Goal: Transaction & Acquisition: Purchase product/service

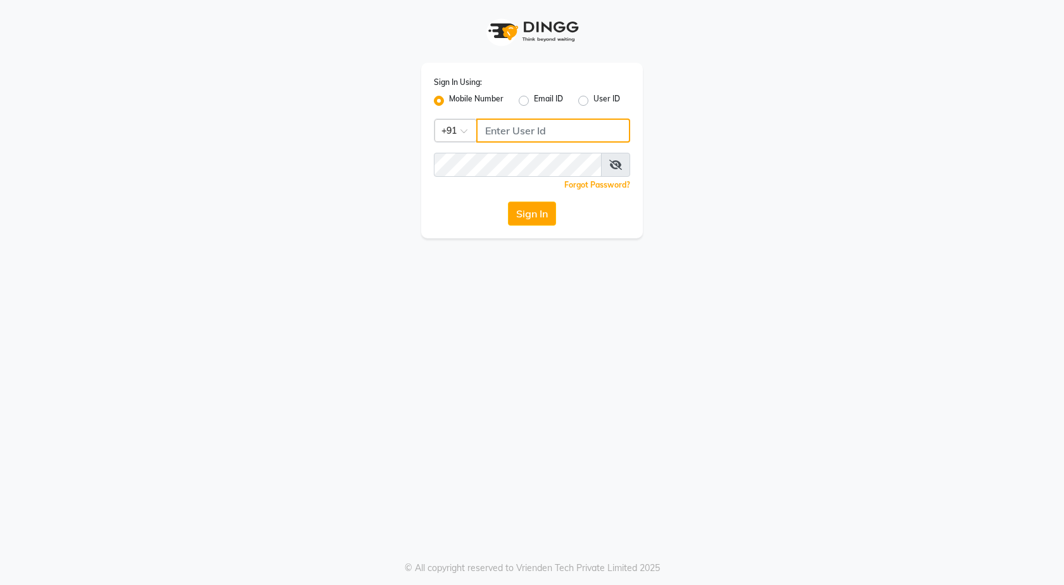
click at [544, 140] on input "Username" at bounding box center [553, 130] width 154 height 24
type input "8600160369"
click at [553, 210] on button "Sign In" at bounding box center [532, 213] width 48 height 24
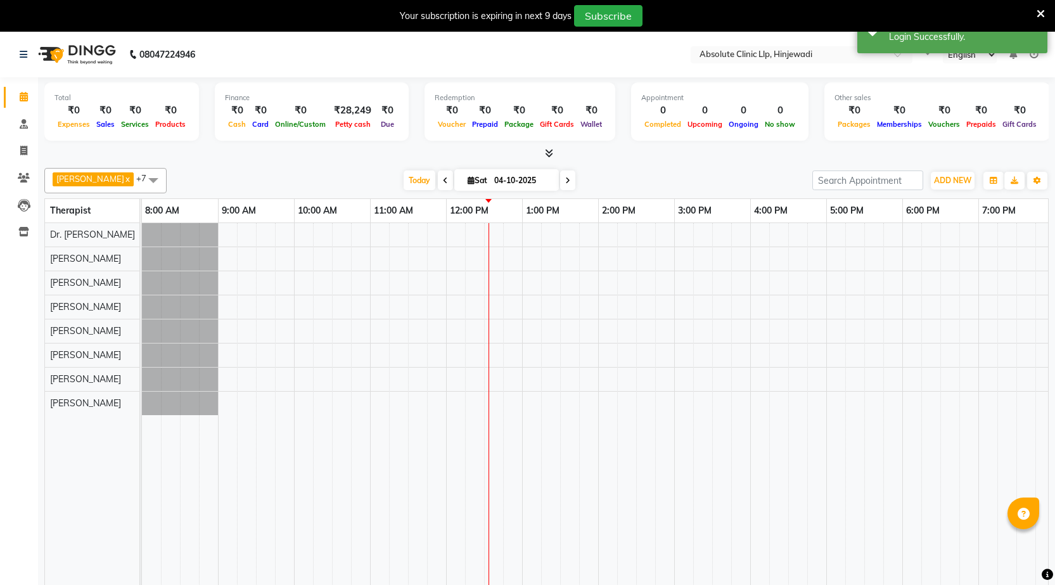
select select "en"
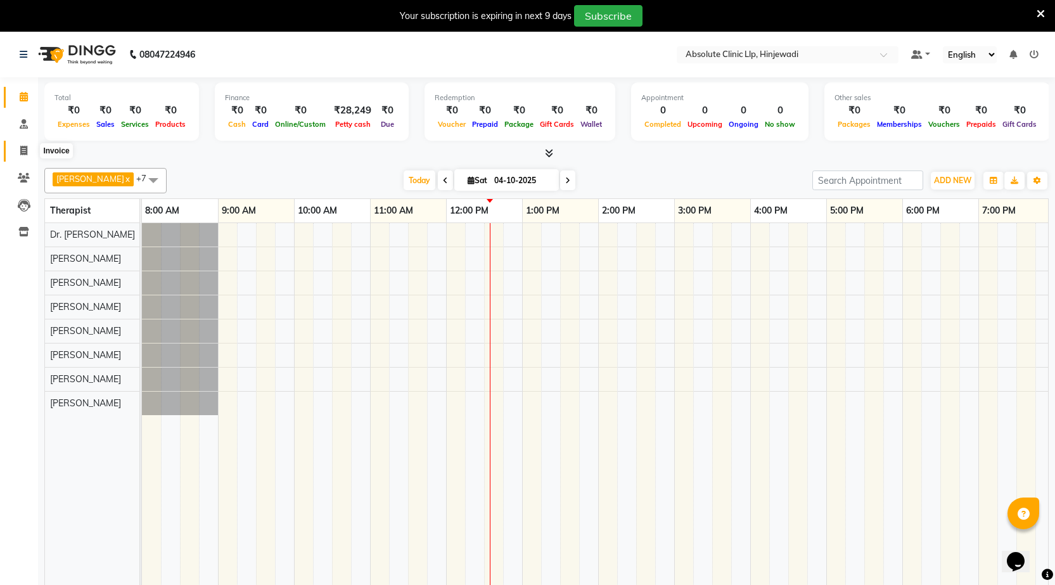
click at [24, 149] on icon at bounding box center [23, 151] width 7 height 10
select select "service"
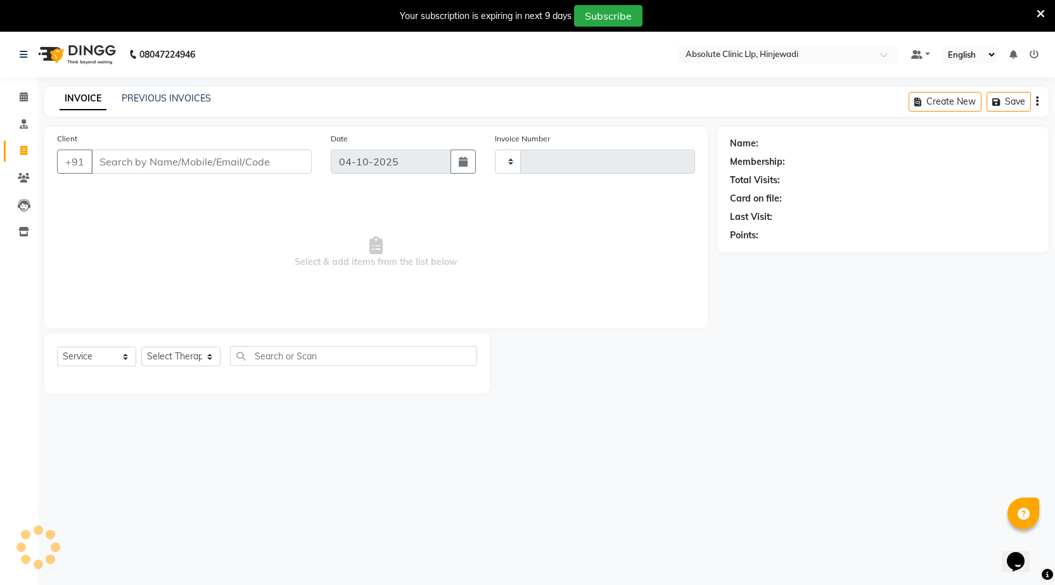
type input "2612"
select select "5113"
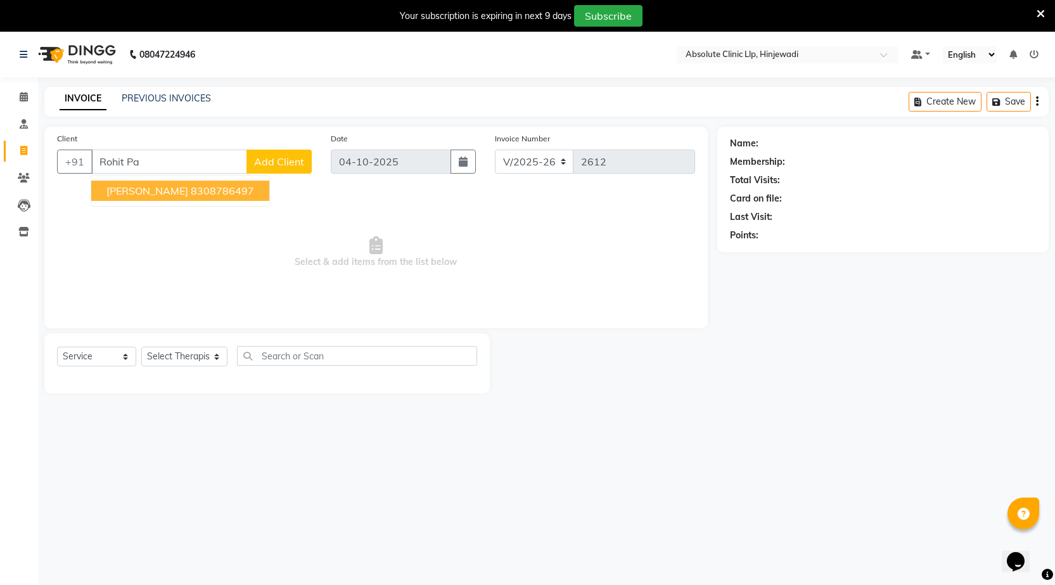
click at [122, 190] on span "[PERSON_NAME]" at bounding box center [147, 190] width 82 height 13
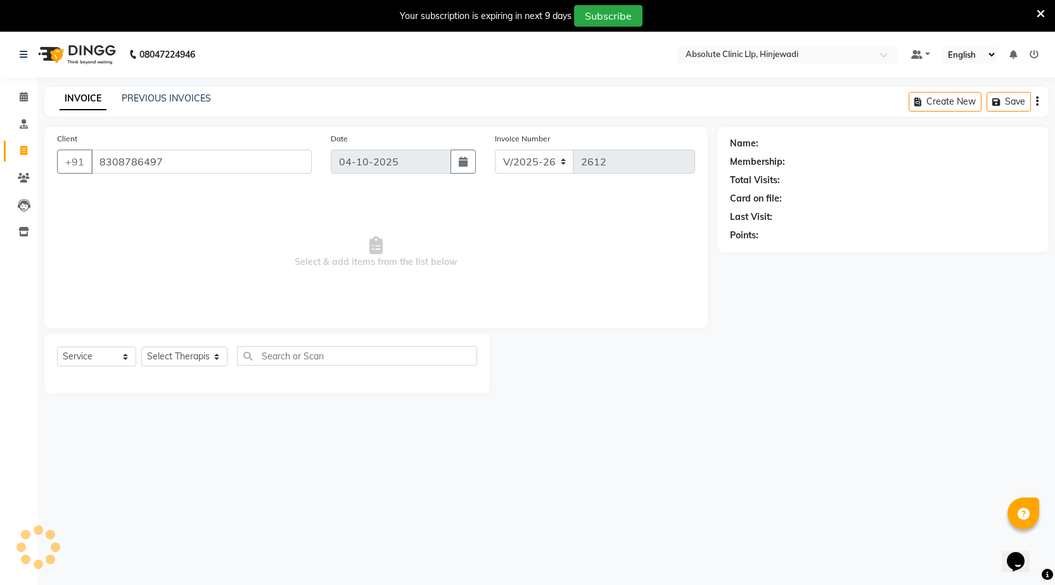
type input "8308786497"
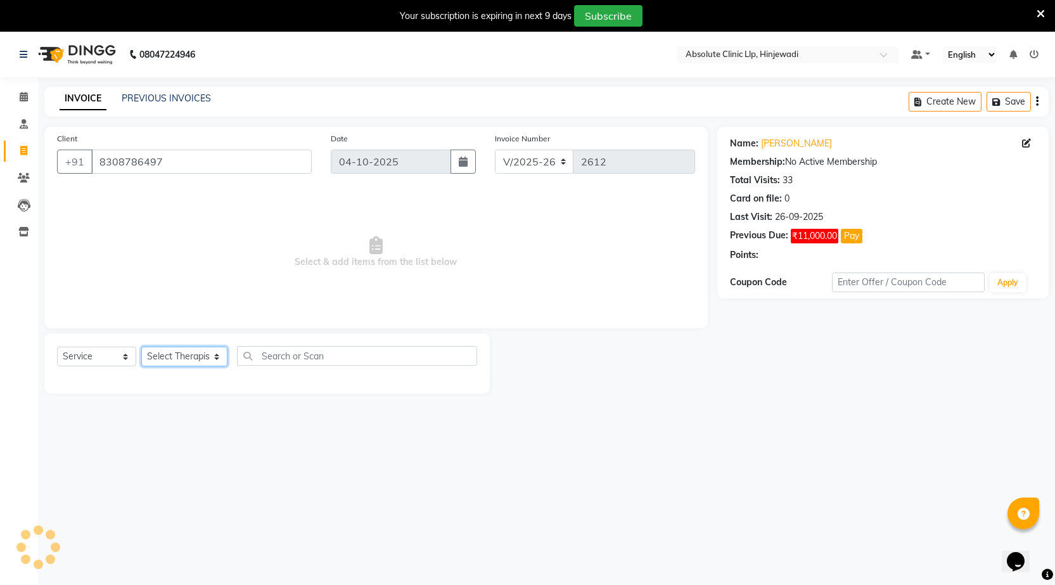
click at [177, 359] on select "Select Therapist [PERSON_NAME] DHANANJAY [PERSON_NAME] Dr. [PERSON_NAME] [PERSO…" at bounding box center [184, 356] width 86 height 20
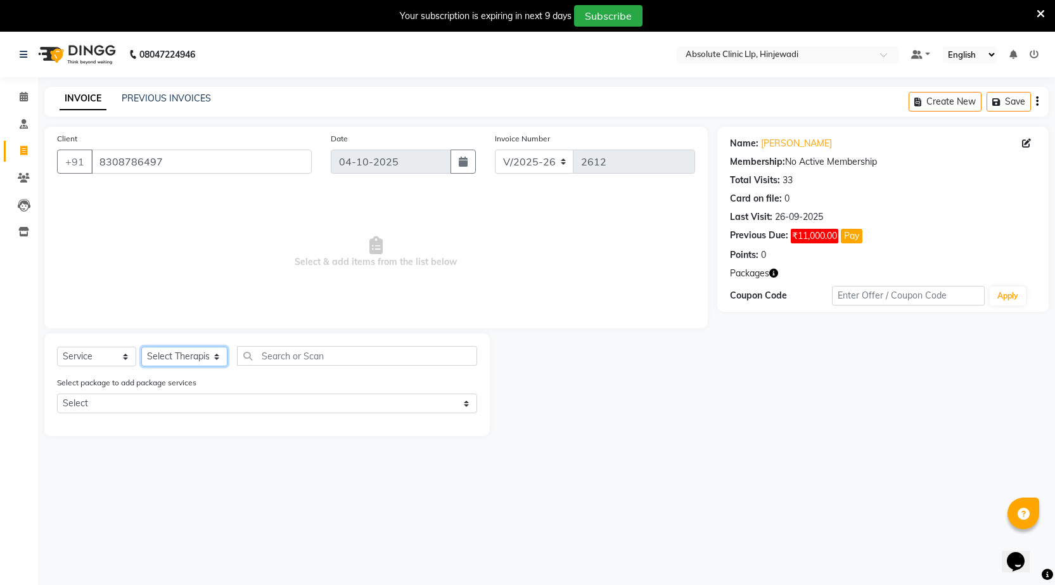
select select "35922"
click at [141, 346] on select "Select Therapist [PERSON_NAME] DHANANJAY [PERSON_NAME] Dr. [PERSON_NAME] [PERSO…" at bounding box center [184, 356] width 86 height 20
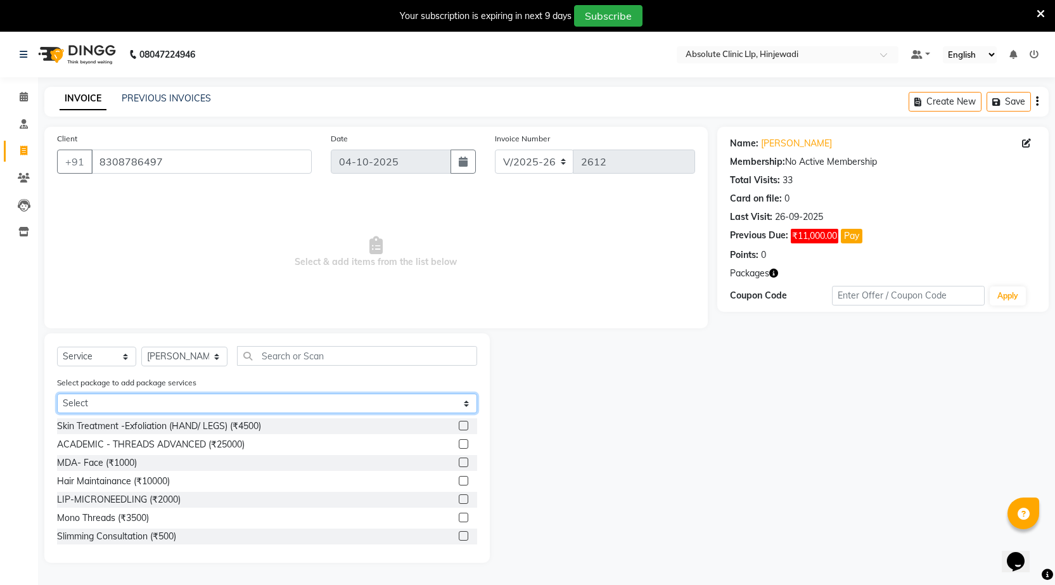
click at [460, 404] on select "Select [PERSON_NAME]- Hair2" at bounding box center [267, 403] width 420 height 20
select select "1: Object"
click at [57, 393] on select "Select [PERSON_NAME]- Hair2" at bounding box center [267, 403] width 420 height 20
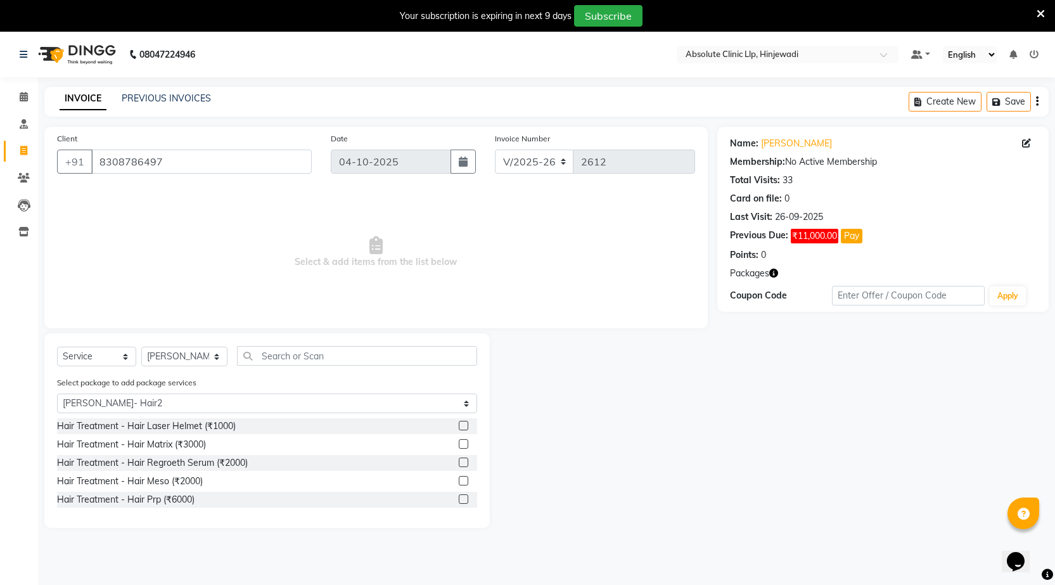
click at [465, 500] on label at bounding box center [464, 499] width 10 height 10
click at [465, 500] on input "checkbox" at bounding box center [463, 499] width 8 height 8
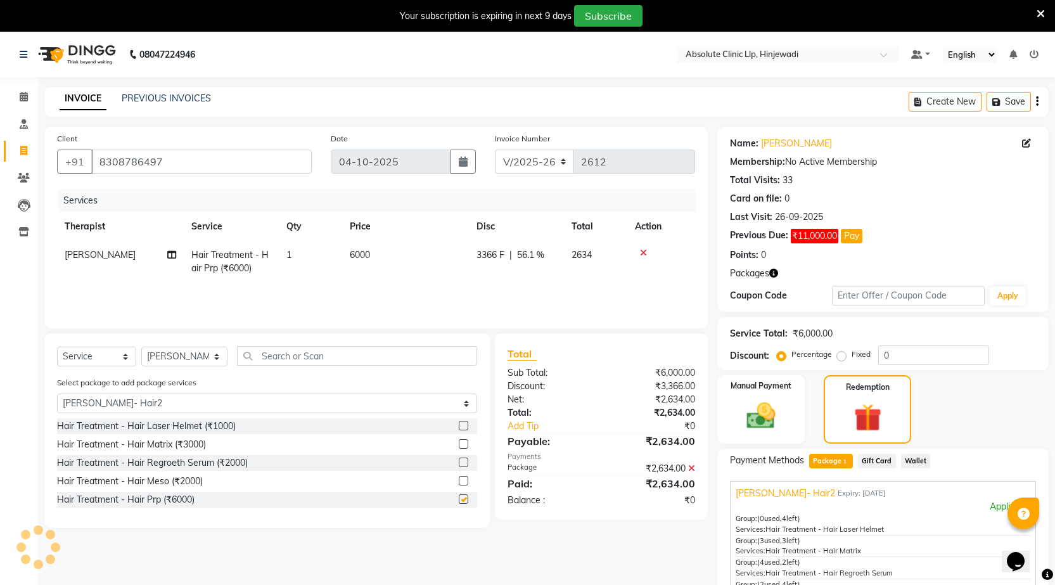
checkbox input "false"
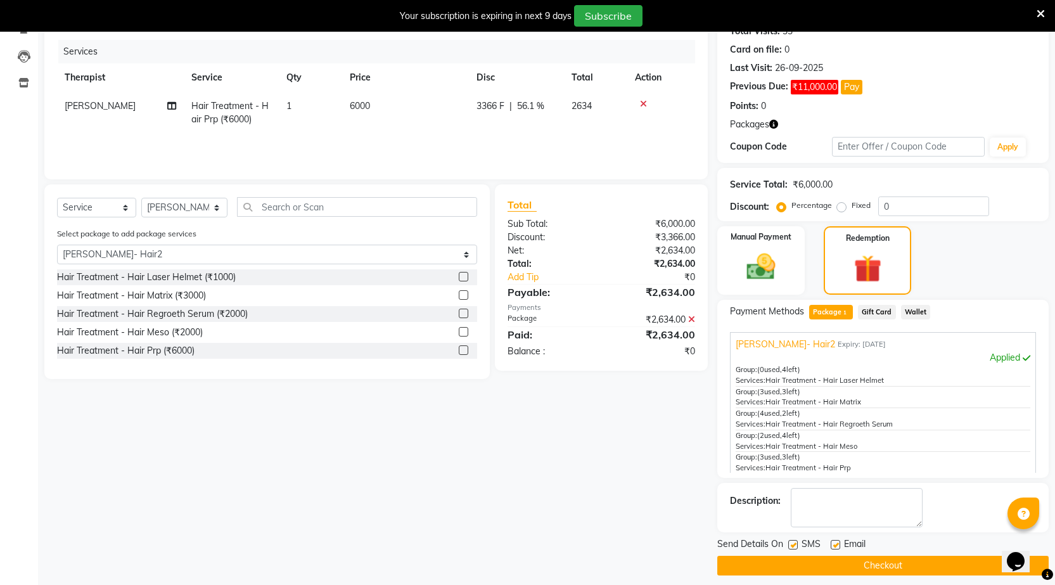
scroll to position [158, 0]
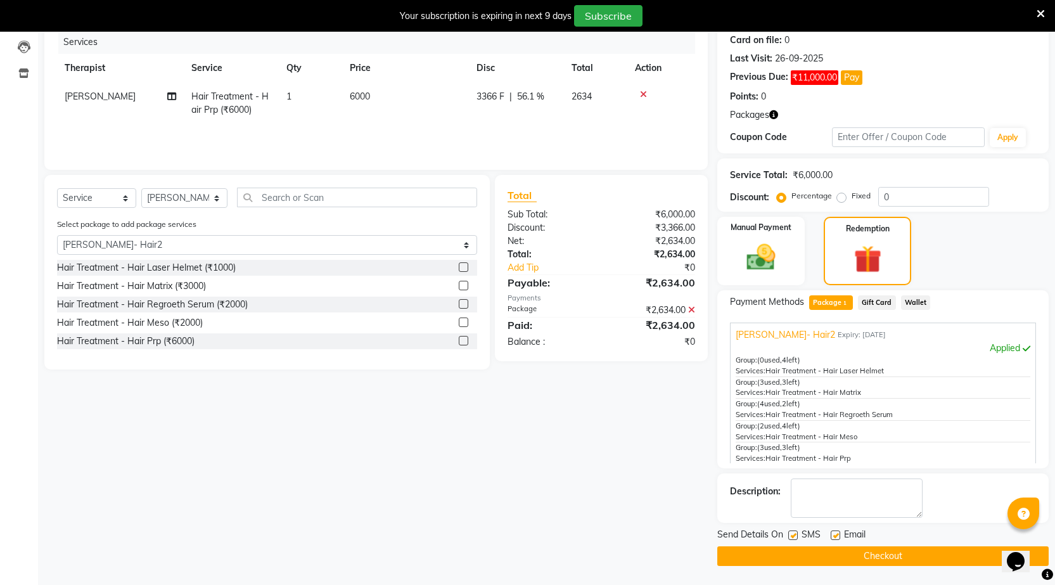
click at [905, 562] on button "Checkout" at bounding box center [882, 556] width 331 height 20
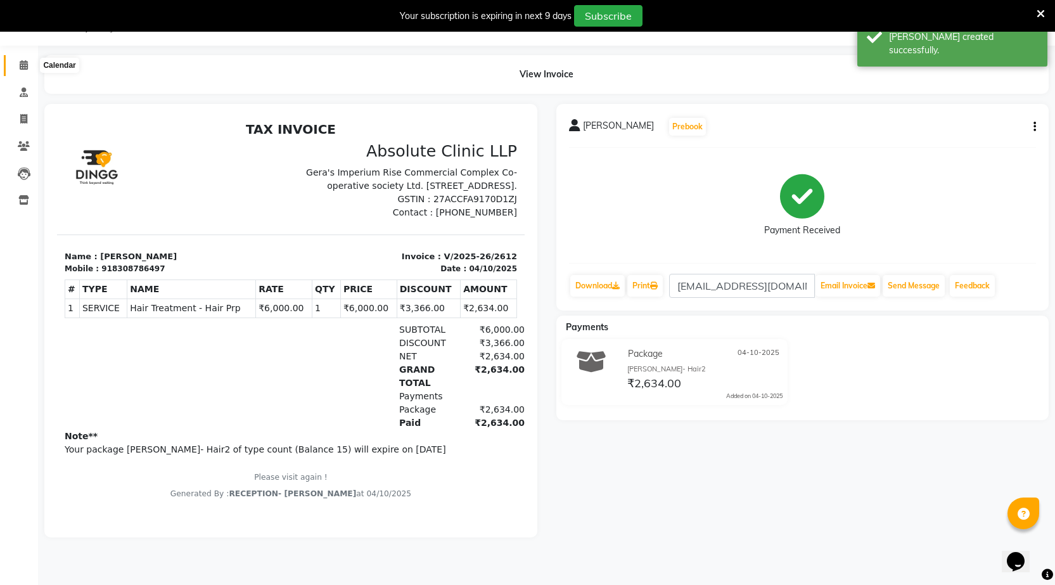
click at [18, 63] on span at bounding box center [24, 65] width 22 height 15
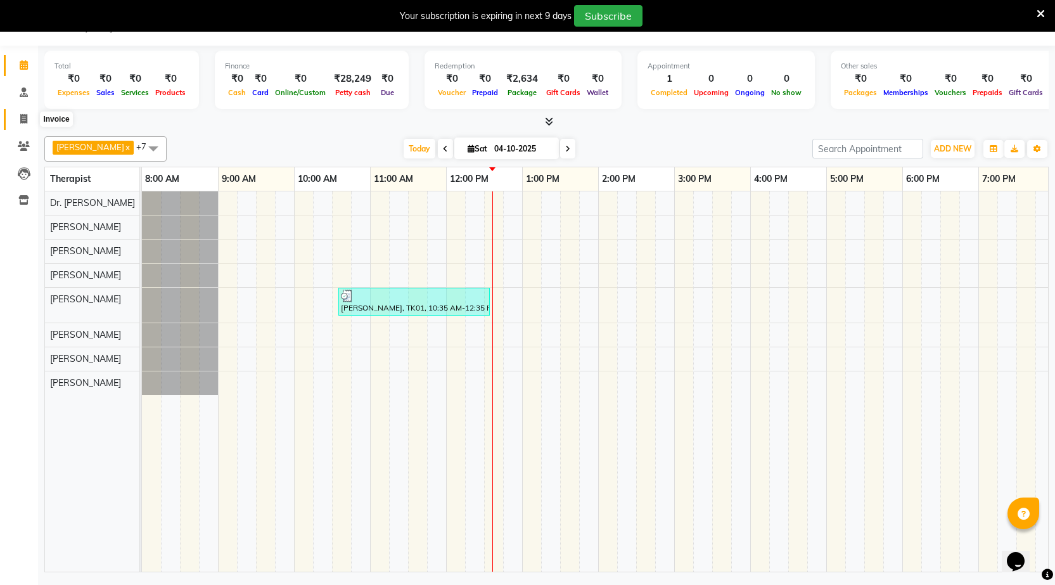
click at [23, 114] on icon at bounding box center [23, 119] width 7 height 10
select select "service"
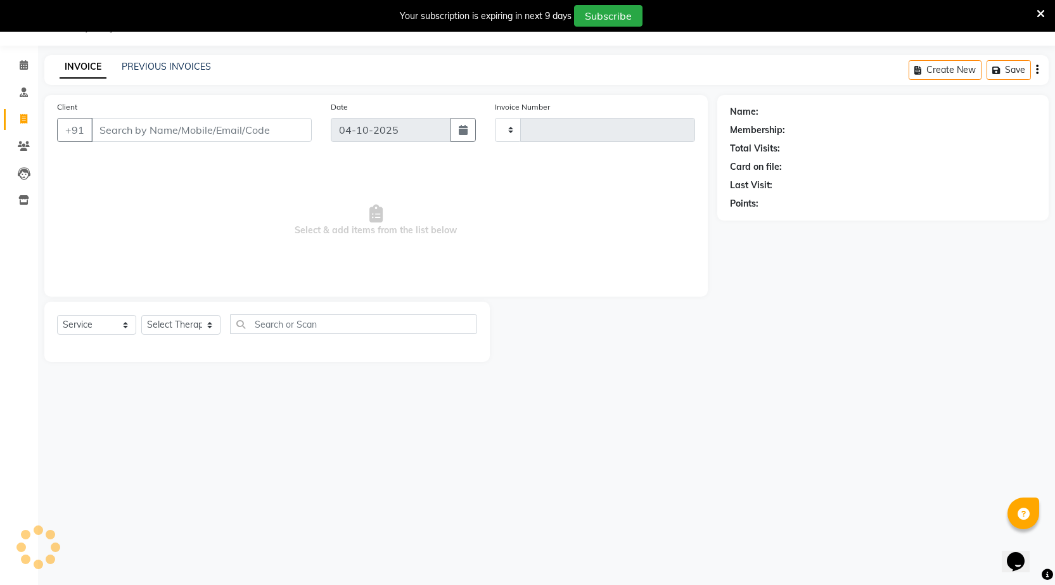
type input "2613"
select select "5113"
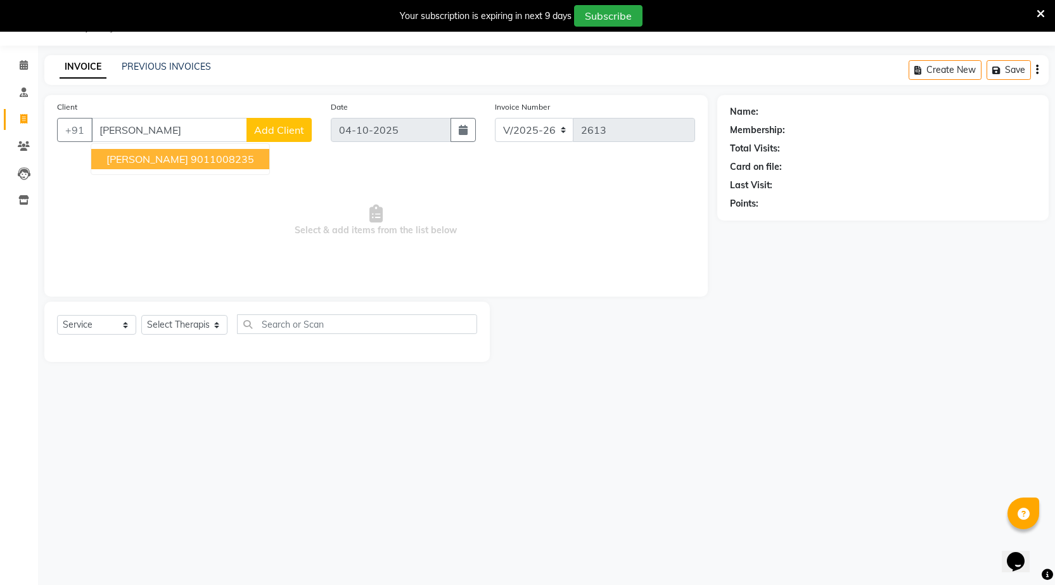
click at [128, 154] on span "[PERSON_NAME]" at bounding box center [147, 159] width 82 height 13
type input "9011008235"
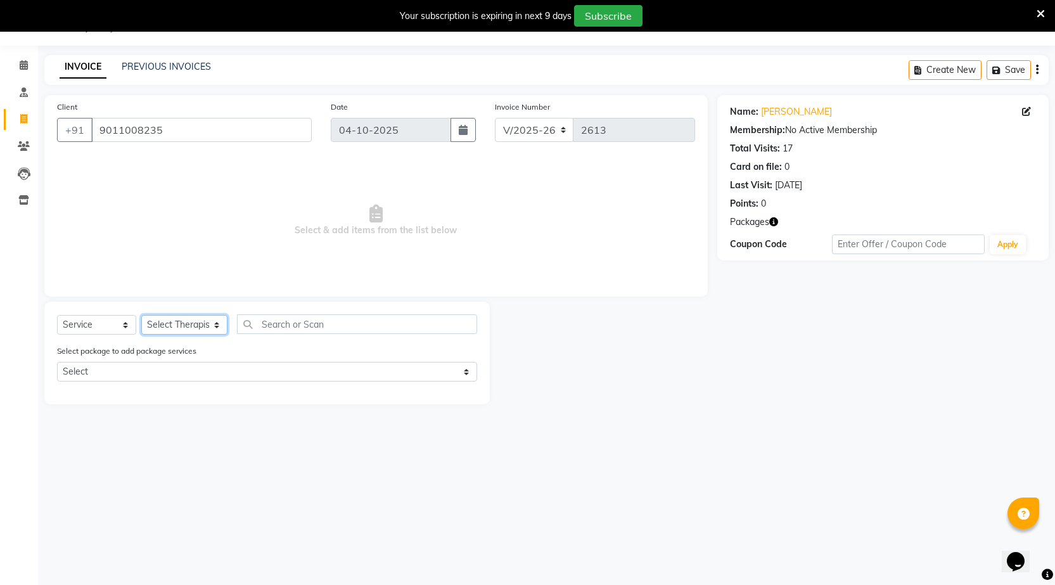
click at [221, 325] on select "Select Therapist [PERSON_NAME] DHANANJAY [PERSON_NAME] Dr. [PERSON_NAME] [PERSO…" at bounding box center [184, 325] width 86 height 20
select select "77023"
click at [141, 315] on select "Select Therapist [PERSON_NAME] DHANANJAY [PERSON_NAME] Dr. [PERSON_NAME] [PERSO…" at bounding box center [184, 325] width 86 height 20
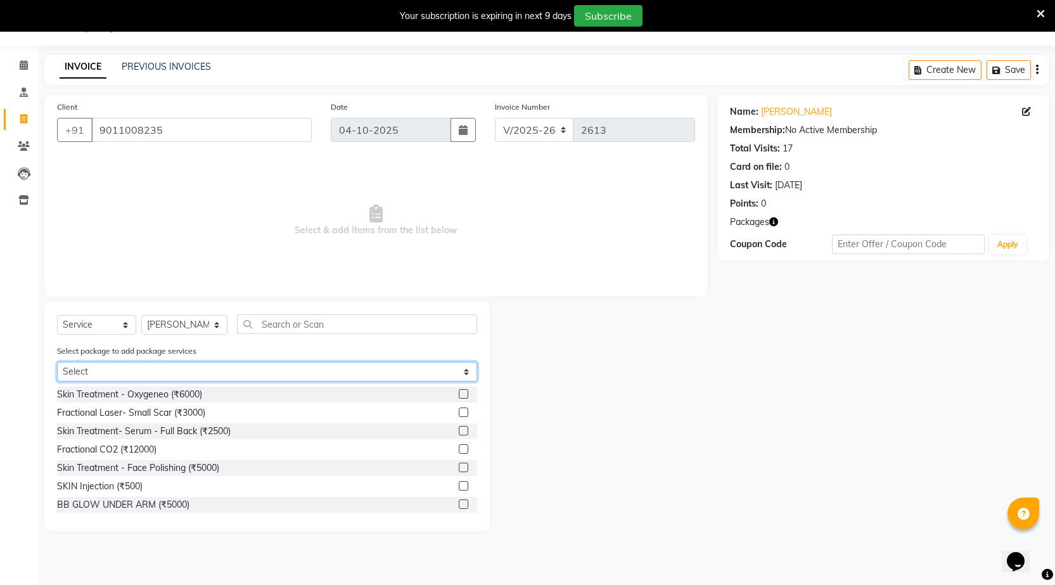
click at [463, 372] on select "Select [PERSON_NAME] - Hair" at bounding box center [267, 372] width 420 height 20
select select "1: Object"
click at [57, 362] on select "Select [PERSON_NAME] - Hair" at bounding box center [267, 372] width 420 height 20
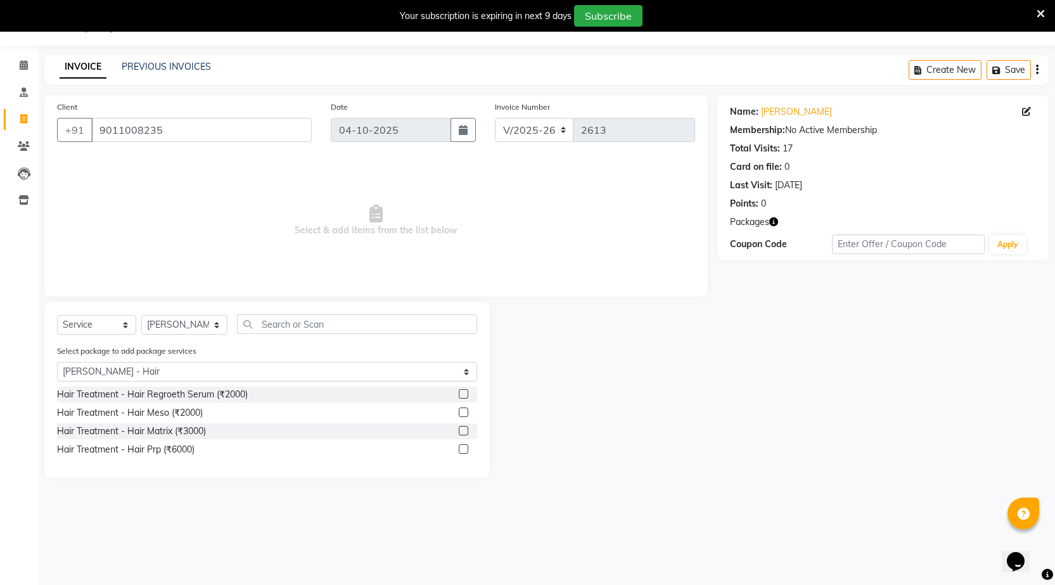
click at [463, 412] on label at bounding box center [464, 412] width 10 height 10
click at [463, 412] on input "checkbox" at bounding box center [463, 413] width 8 height 8
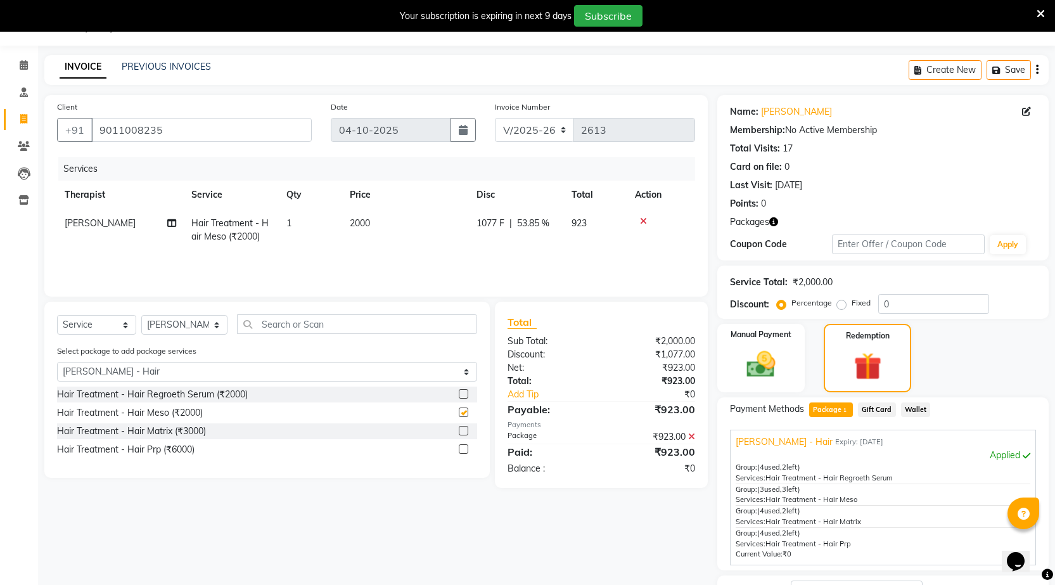
checkbox input "false"
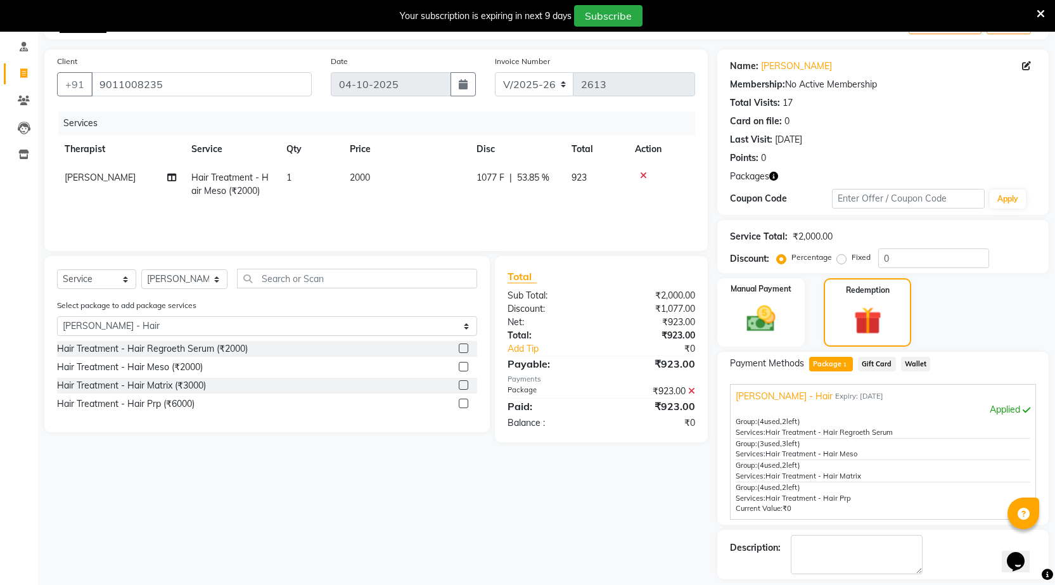
scroll to position [134, 0]
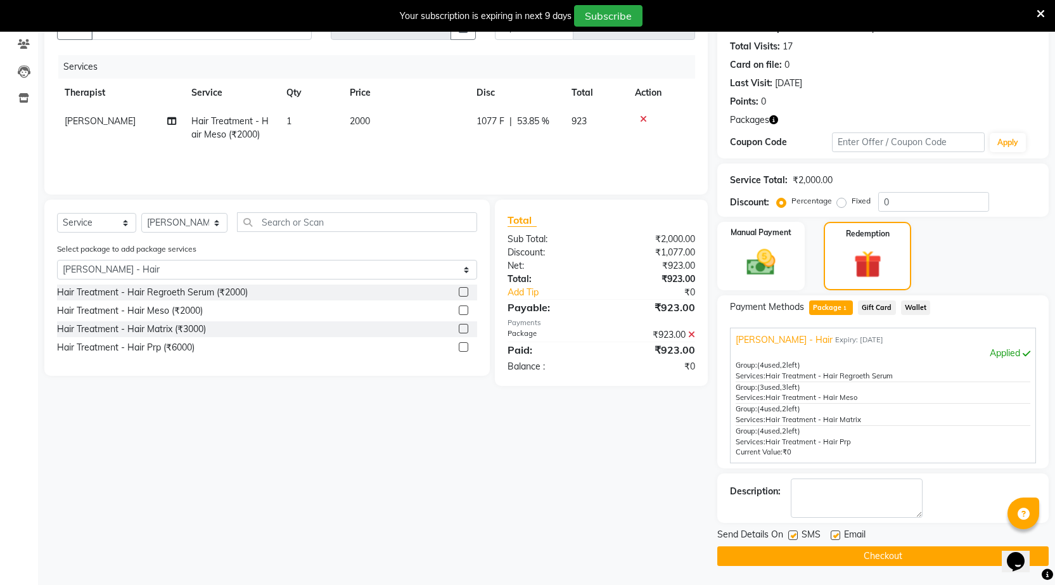
click at [884, 560] on button "Checkout" at bounding box center [882, 556] width 331 height 20
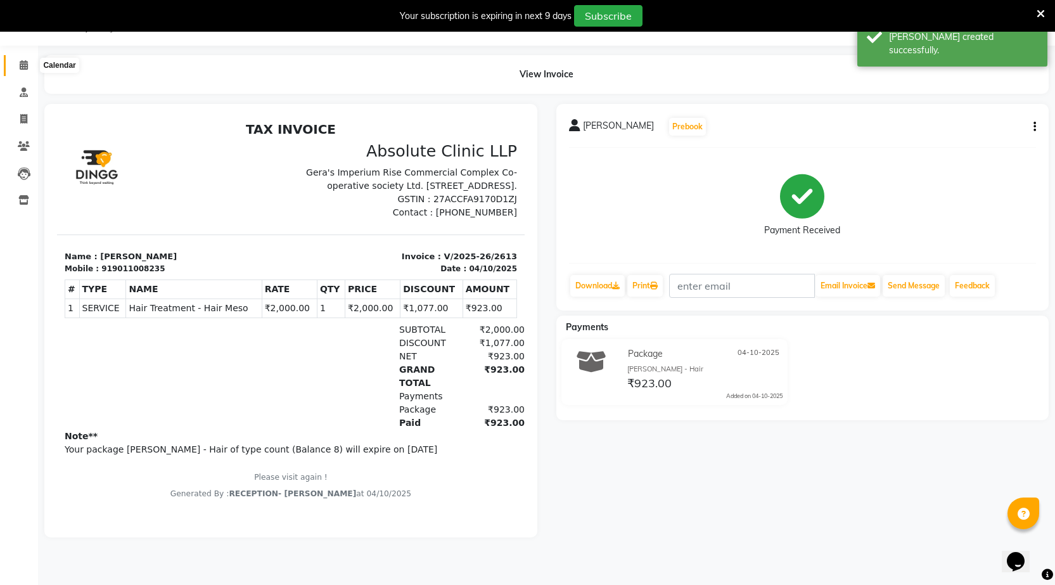
click at [25, 65] on icon at bounding box center [24, 65] width 8 height 10
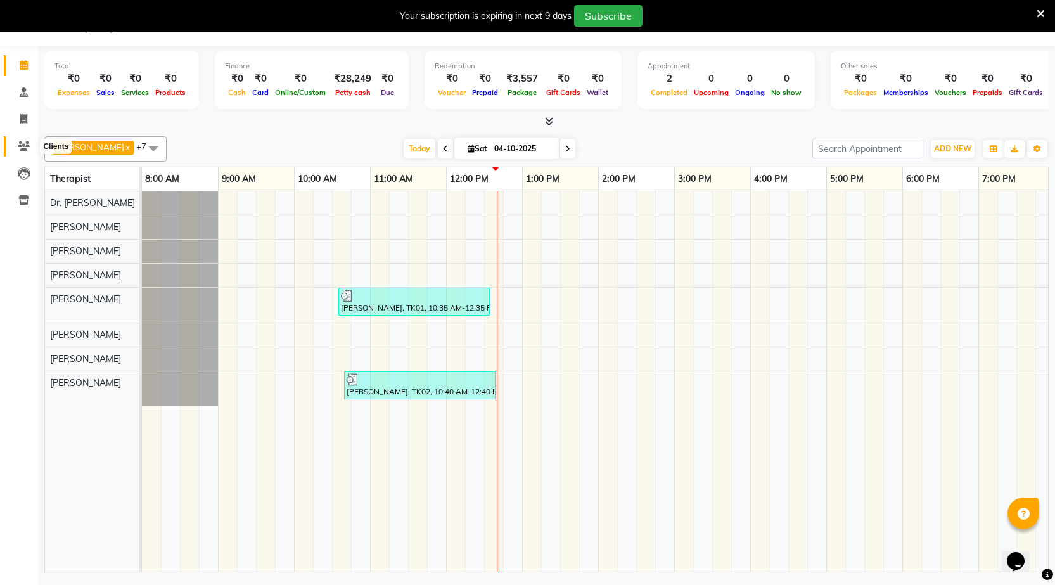
click at [21, 144] on icon at bounding box center [24, 146] width 12 height 10
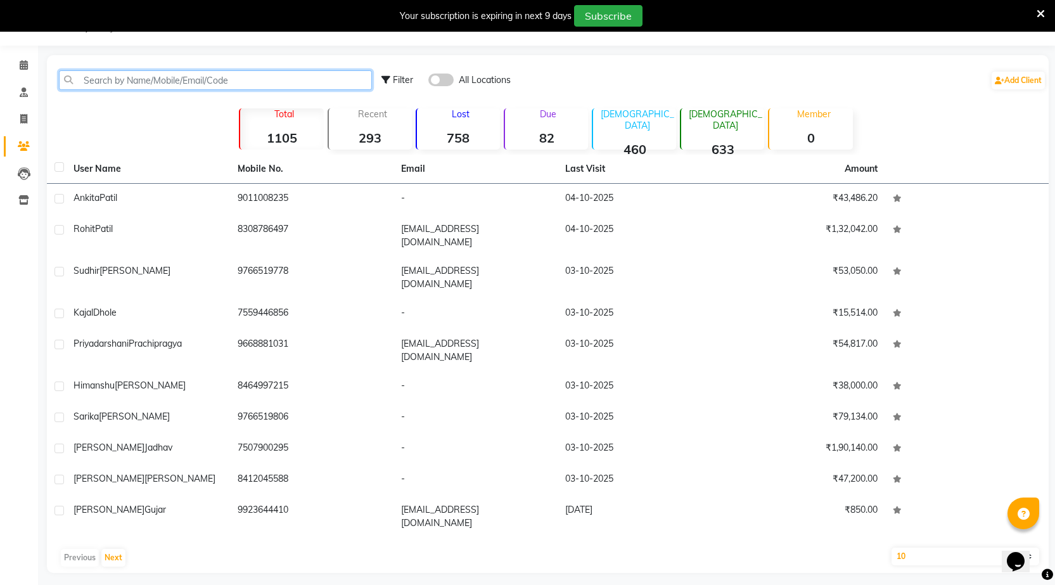
click at [153, 84] on input "text" at bounding box center [215, 80] width 313 height 20
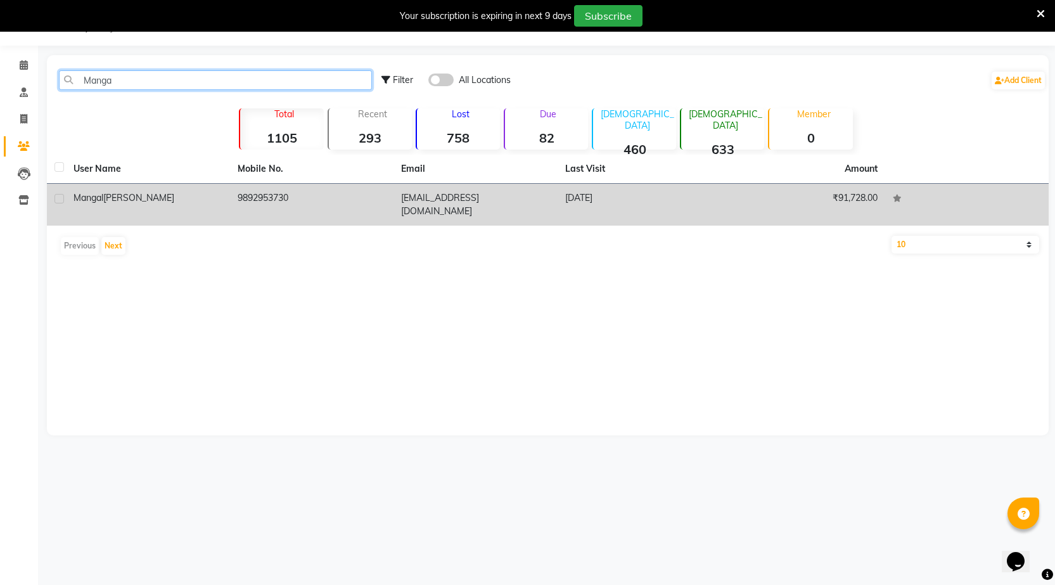
type input "Manga"
click at [168, 207] on td "[PERSON_NAME]" at bounding box center [148, 205] width 164 height 42
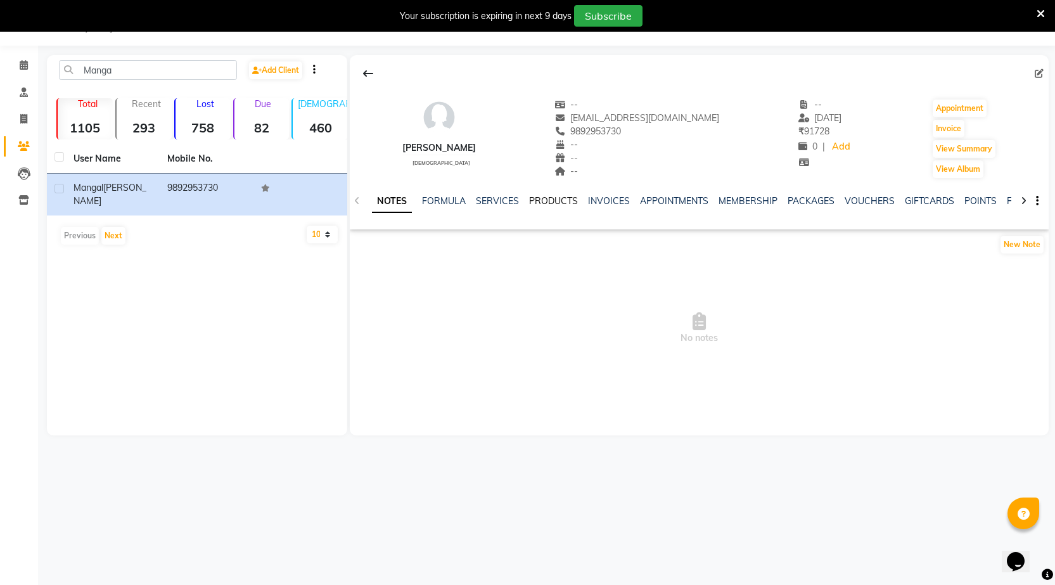
click at [564, 203] on link "PRODUCTS" at bounding box center [553, 200] width 49 height 11
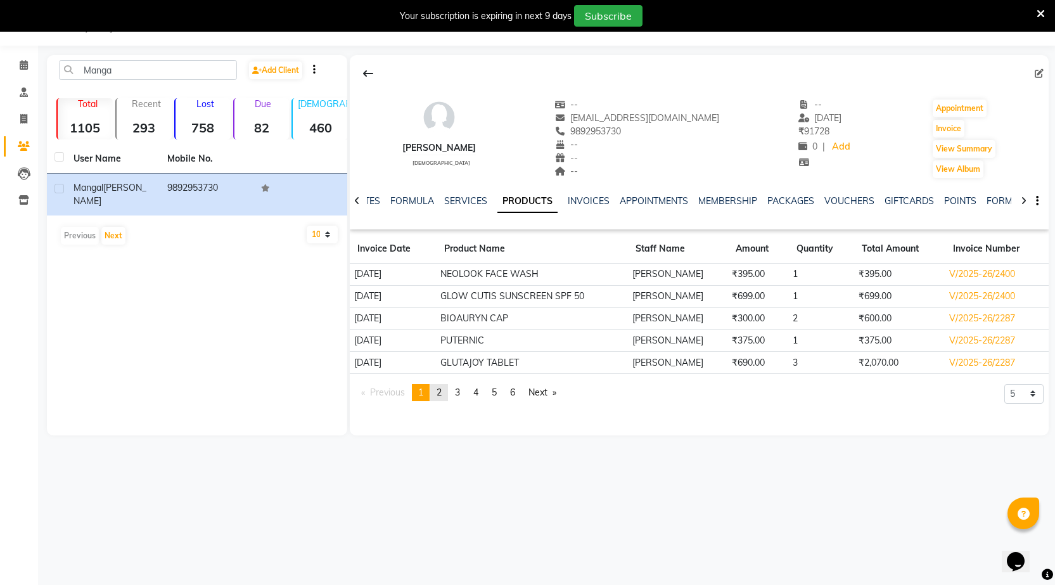
click at [440, 391] on span "2" at bounding box center [438, 391] width 5 height 11
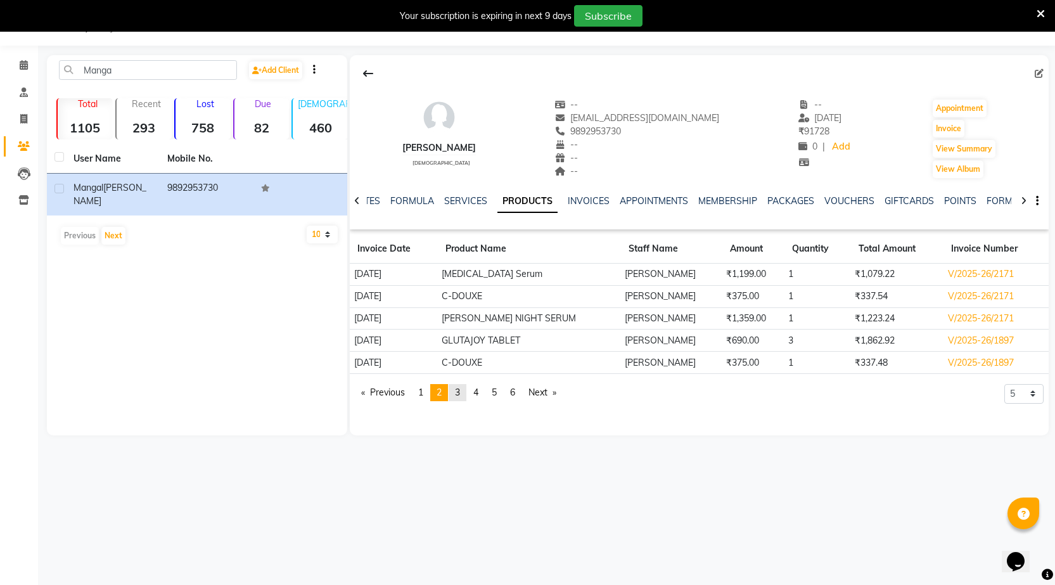
click at [464, 393] on link "page 3" at bounding box center [457, 392] width 18 height 17
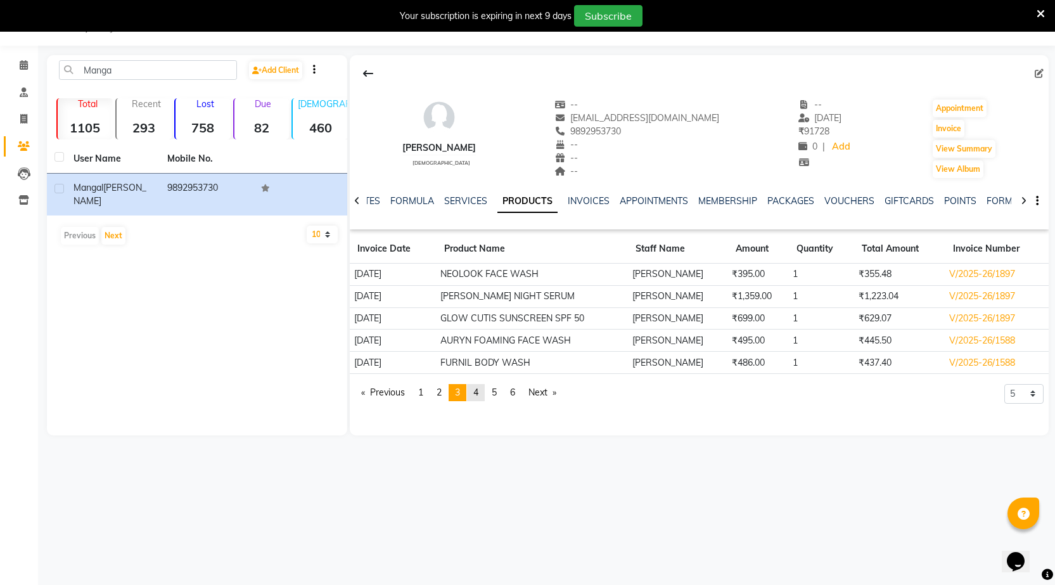
click at [485, 393] on link "page 4" at bounding box center [476, 392] width 18 height 17
click at [497, 391] on span "5" at bounding box center [494, 391] width 5 height 11
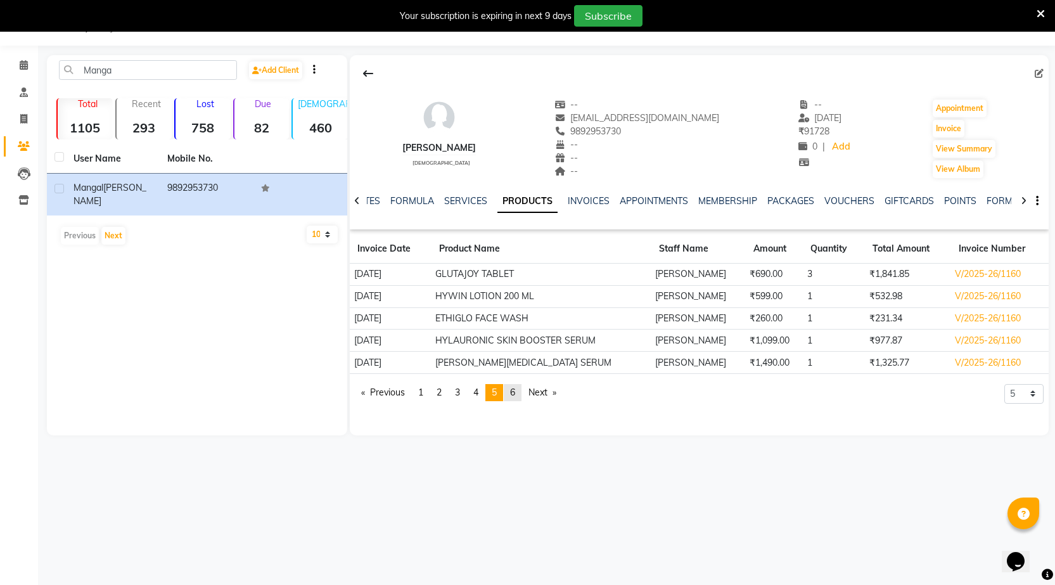
click at [521, 388] on link "page 6" at bounding box center [513, 392] width 18 height 17
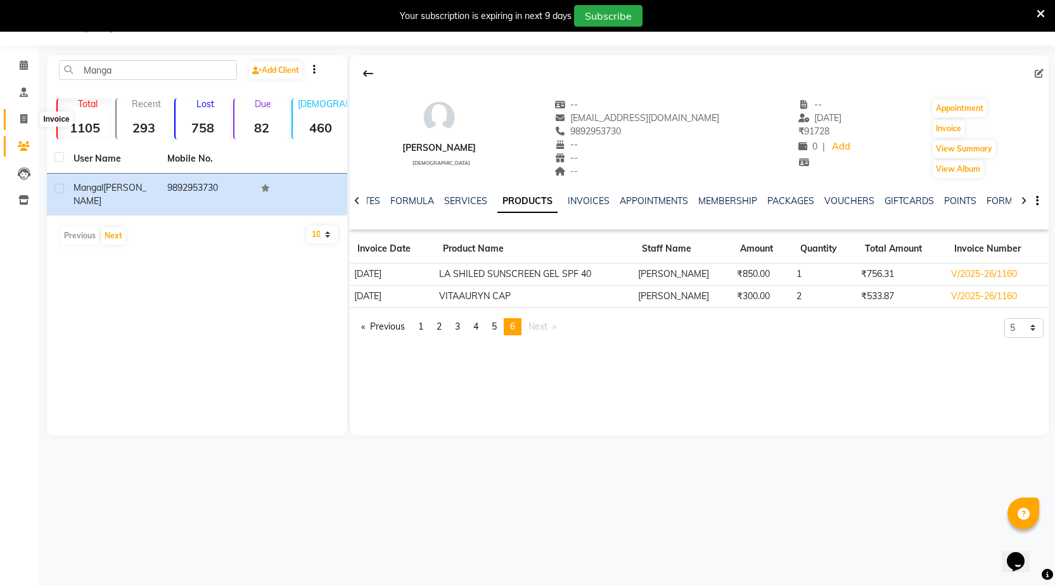
click at [29, 122] on span at bounding box center [24, 119] width 22 height 15
select select "service"
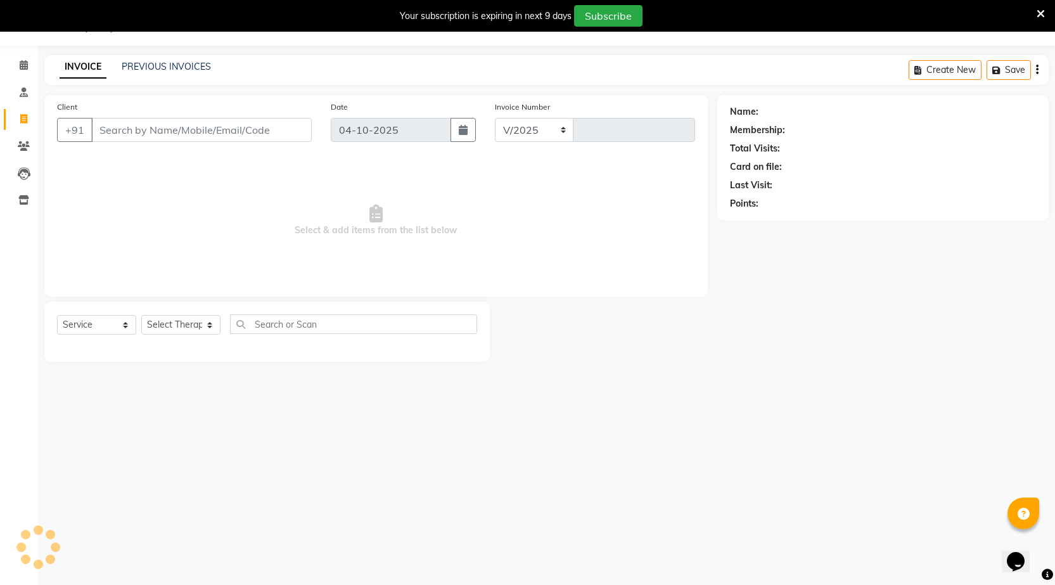
select select "5113"
type input "2614"
click at [193, 129] on input "Client" at bounding box center [201, 130] width 220 height 24
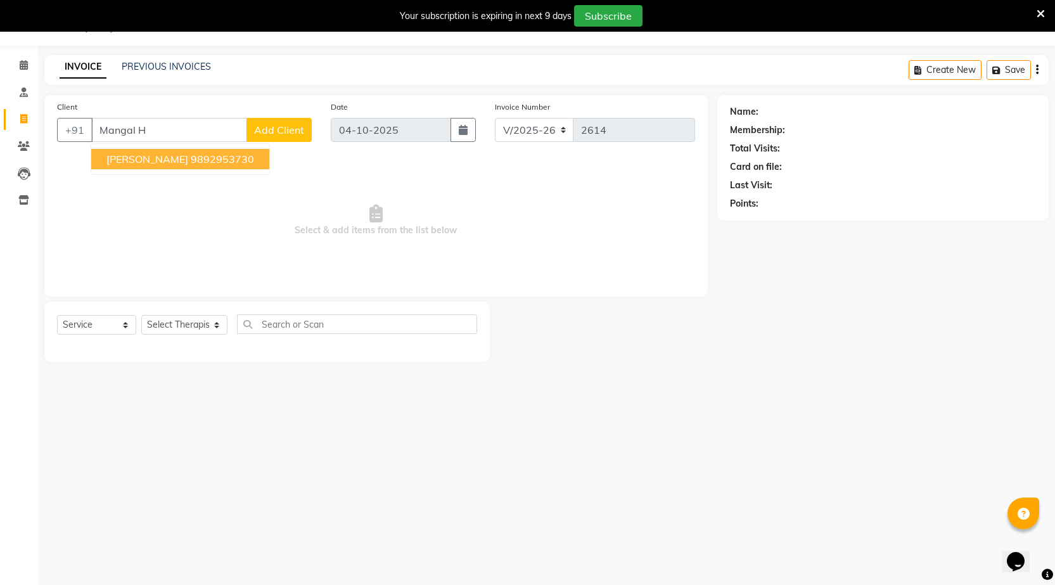
click at [203, 160] on ngb-highlight "9892953730" at bounding box center [222, 159] width 63 height 13
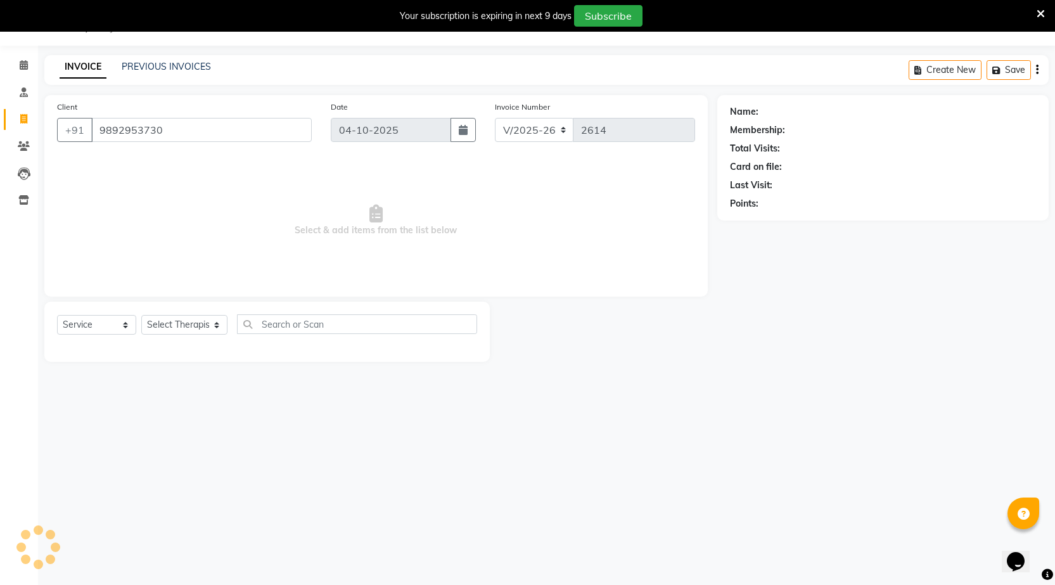
type input "9892953730"
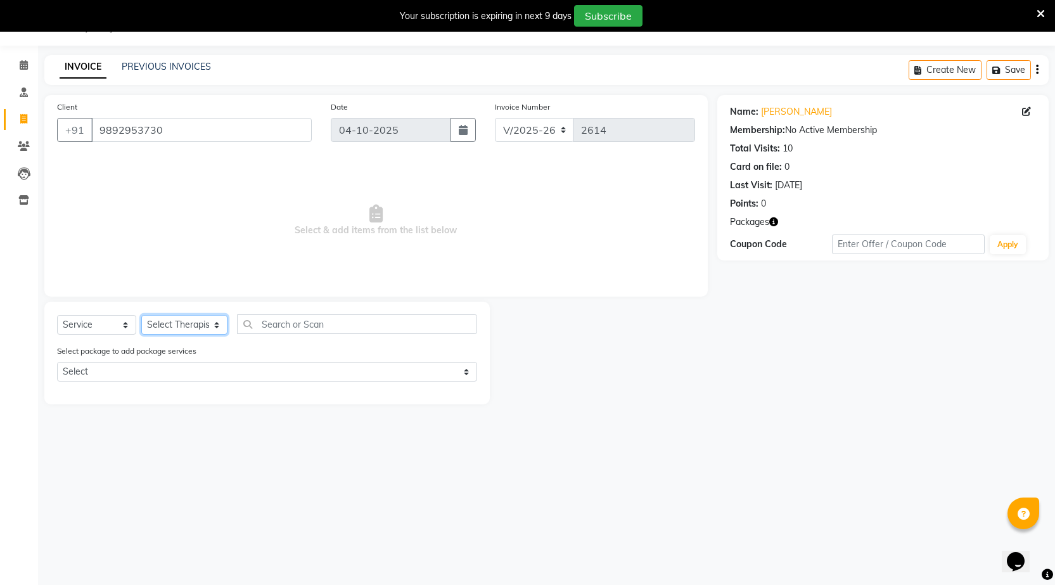
click at [217, 324] on select "Select Therapist [PERSON_NAME] DHANANJAY [PERSON_NAME] Dr. [PERSON_NAME] [PERSO…" at bounding box center [184, 325] width 86 height 20
click at [109, 320] on select "Select Service Product Membership Package Voucher Prepaid Gift Card" at bounding box center [96, 325] width 79 height 20
select select "product"
click at [57, 315] on select "Select Service Product Membership Package Voucher Prepaid Gift Card" at bounding box center [96, 325] width 79 height 20
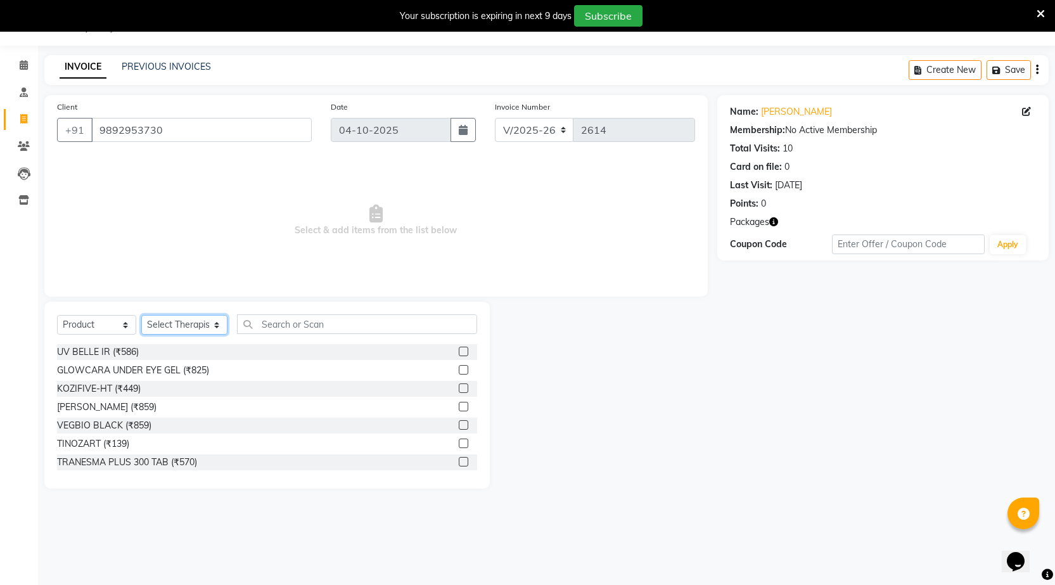
click at [186, 329] on select "Select Therapist [PERSON_NAME] DHANANJAY [PERSON_NAME] Dr. [PERSON_NAME] [PERSO…" at bounding box center [184, 325] width 86 height 20
select select "35922"
click at [141, 315] on select "Select Therapist [PERSON_NAME] DHANANJAY [PERSON_NAME] Dr. [PERSON_NAME] [PERSO…" at bounding box center [184, 325] width 86 height 20
click at [379, 327] on input "text" at bounding box center [357, 324] width 240 height 20
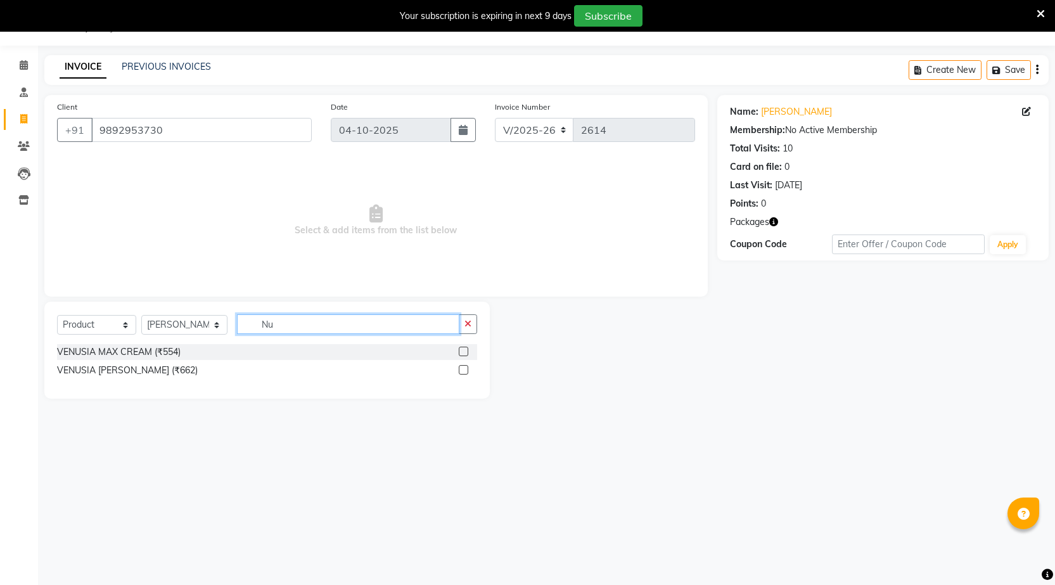
type input "Nu"
click at [213, 329] on select "Select Therapist [PERSON_NAME] DHANANJAY [PERSON_NAME] Dr. [PERSON_NAME] [PERSO…" at bounding box center [184, 325] width 86 height 20
select select "77023"
click at [141, 315] on select "Select Therapist [PERSON_NAME] DHANANJAY [PERSON_NAME] Dr. [PERSON_NAME] [PERSO…" at bounding box center [184, 325] width 86 height 20
click at [317, 321] on input "Nu" at bounding box center [348, 324] width 222 height 20
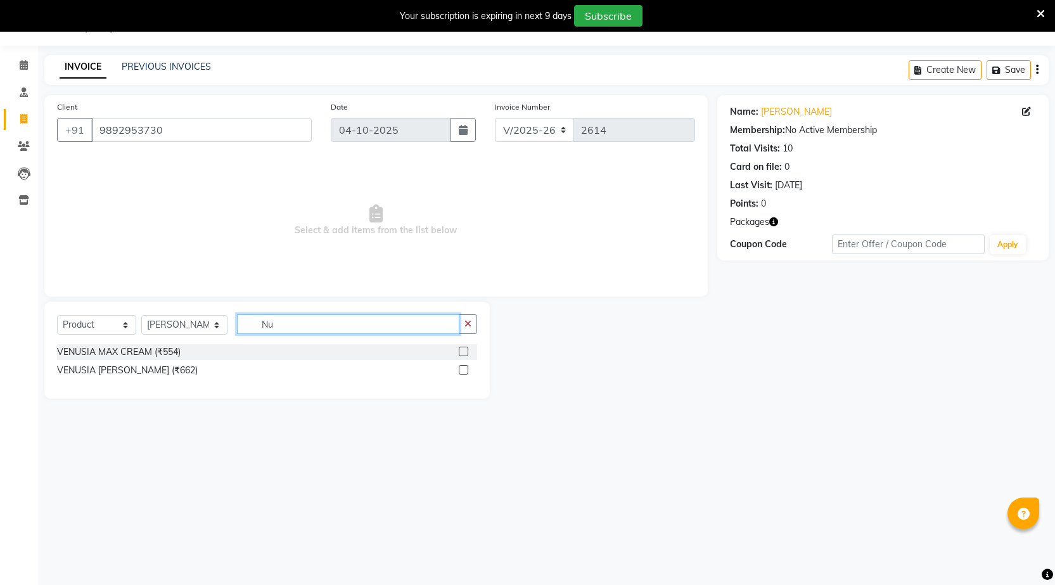
type input "N"
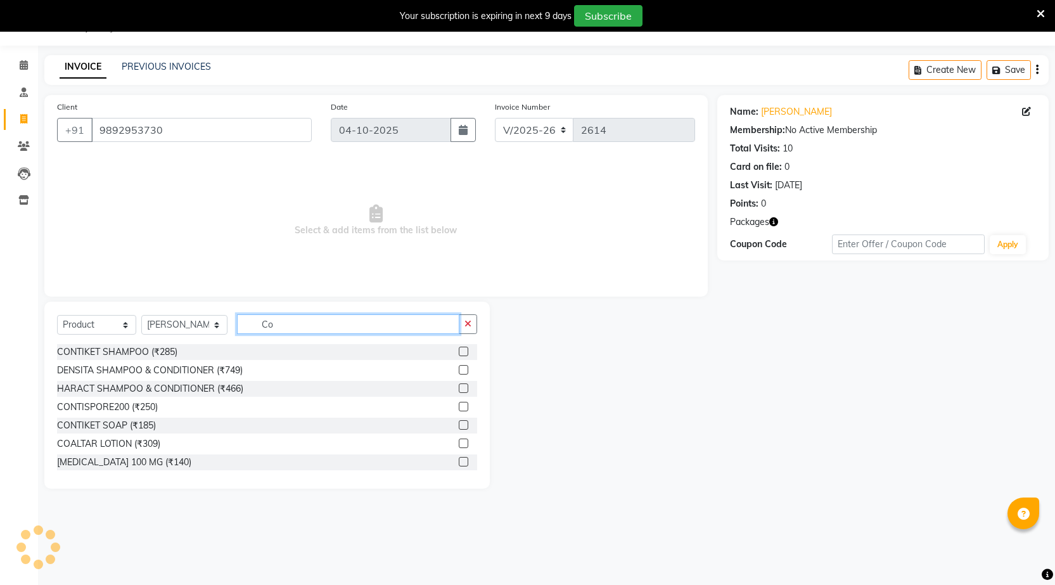
type input "C"
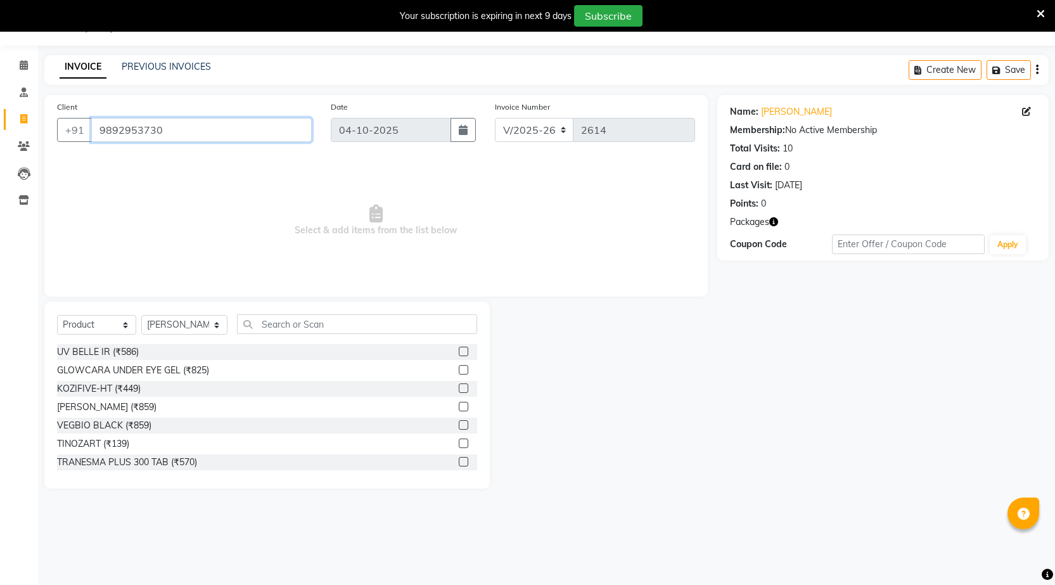
click at [168, 130] on input "9892953730" at bounding box center [201, 130] width 220 height 24
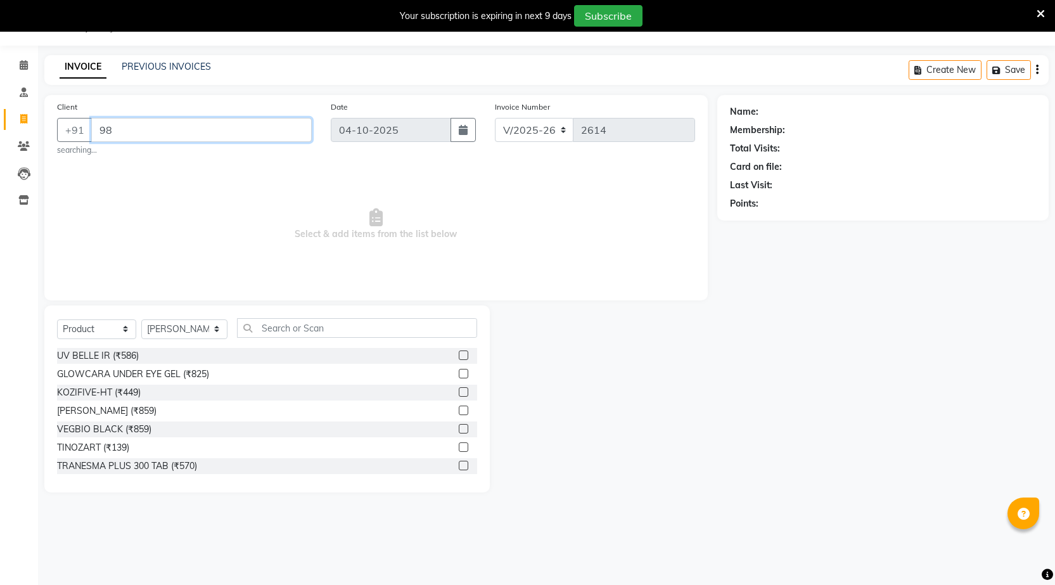
type input "9"
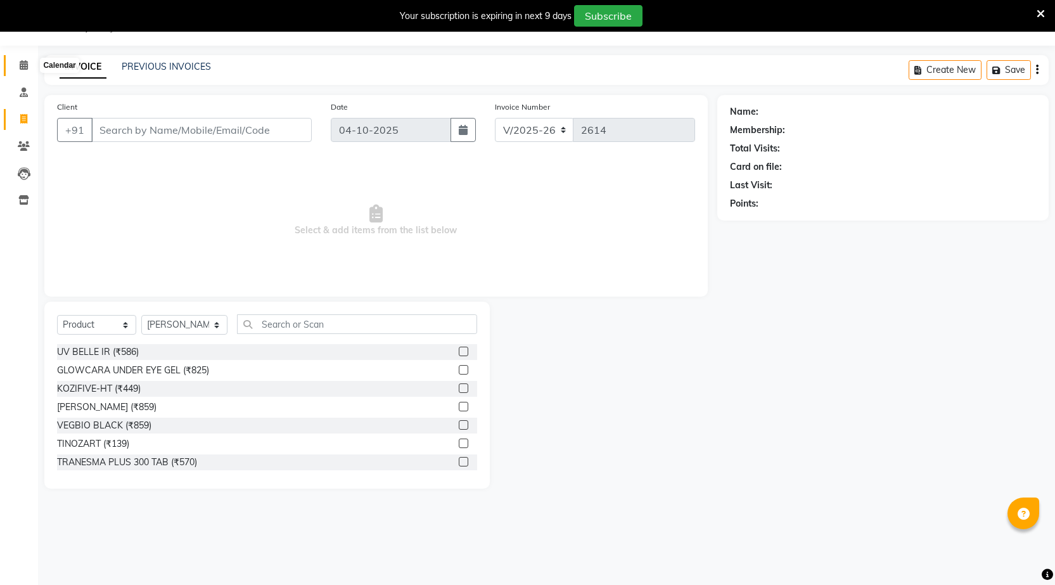
click at [20, 68] on icon at bounding box center [24, 65] width 8 height 10
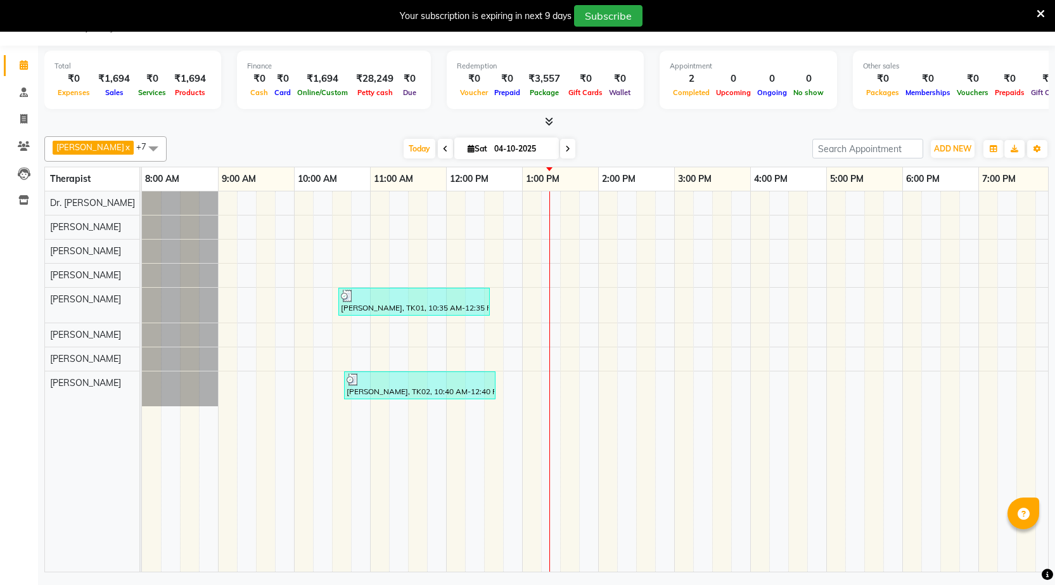
click at [376, 277] on div "[PERSON_NAME], TK01, 10:35 AM-12:35 PM, Hair Treatment - Hair Prp (₹6000) [PERS…" at bounding box center [636, 381] width 988 height 380
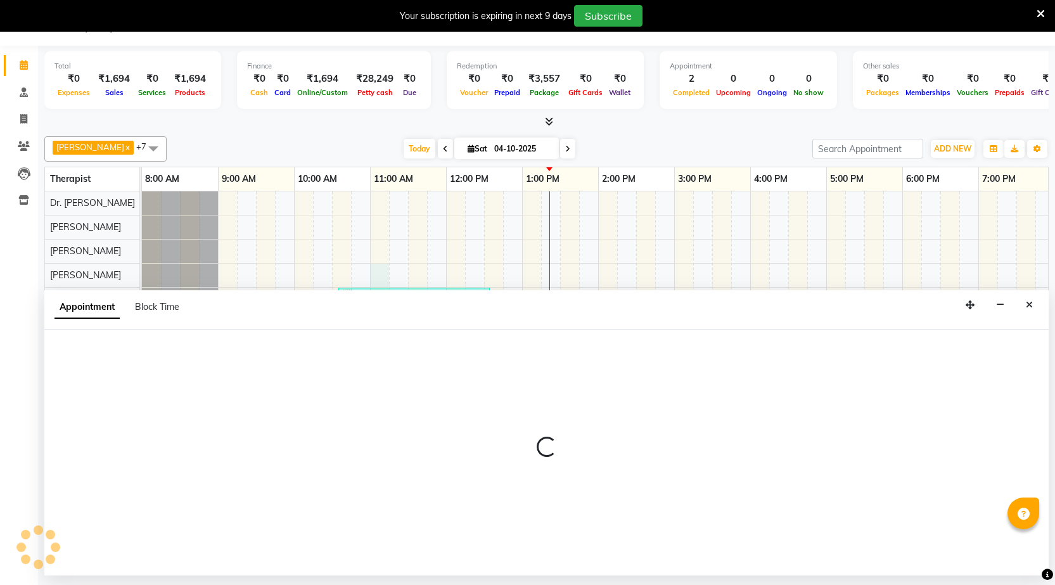
select select "32608"
select select "tentative"
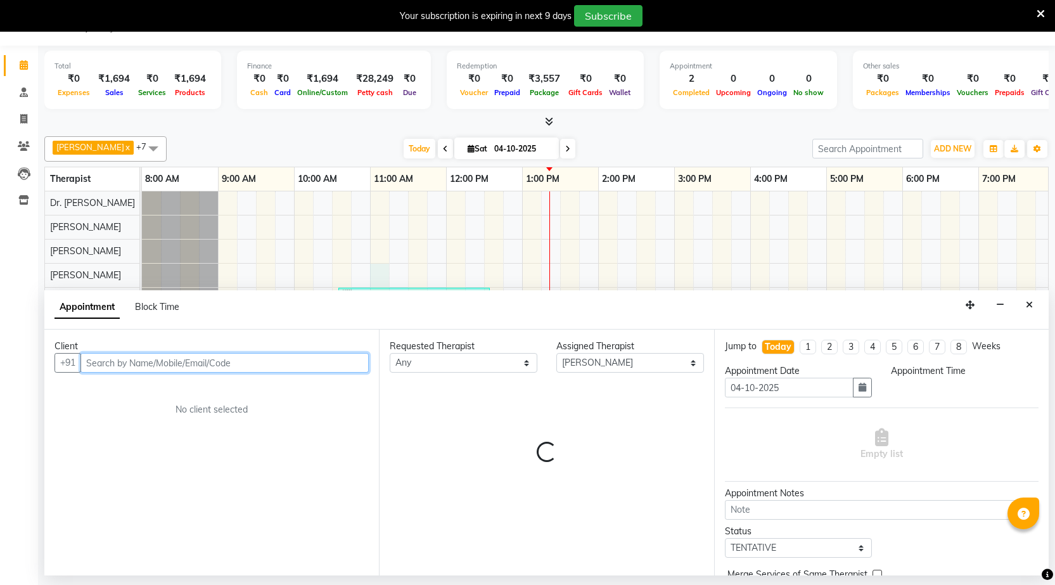
select select "660"
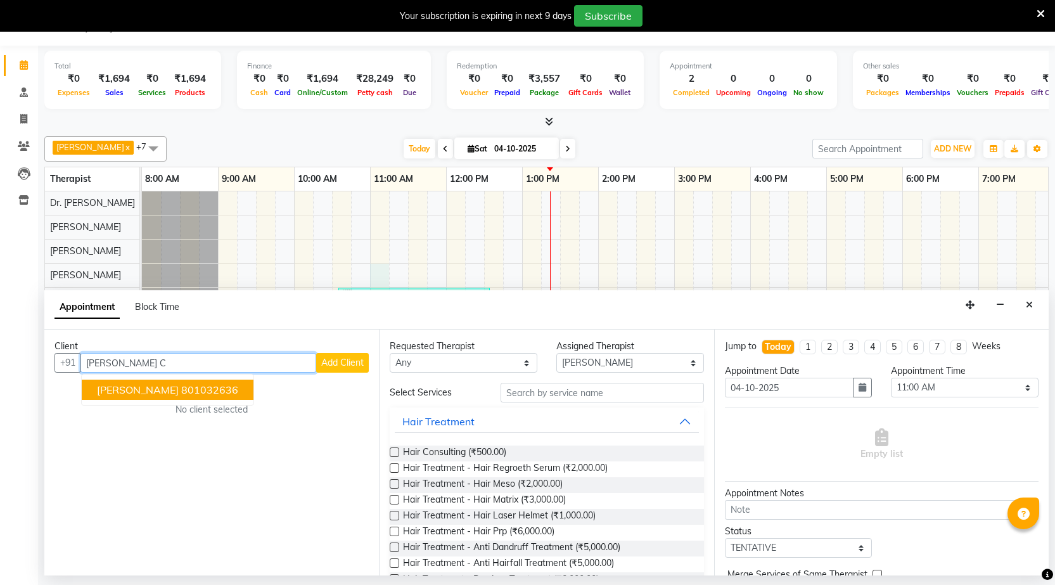
click at [208, 388] on ngb-highlight "801032636" at bounding box center [209, 389] width 57 height 13
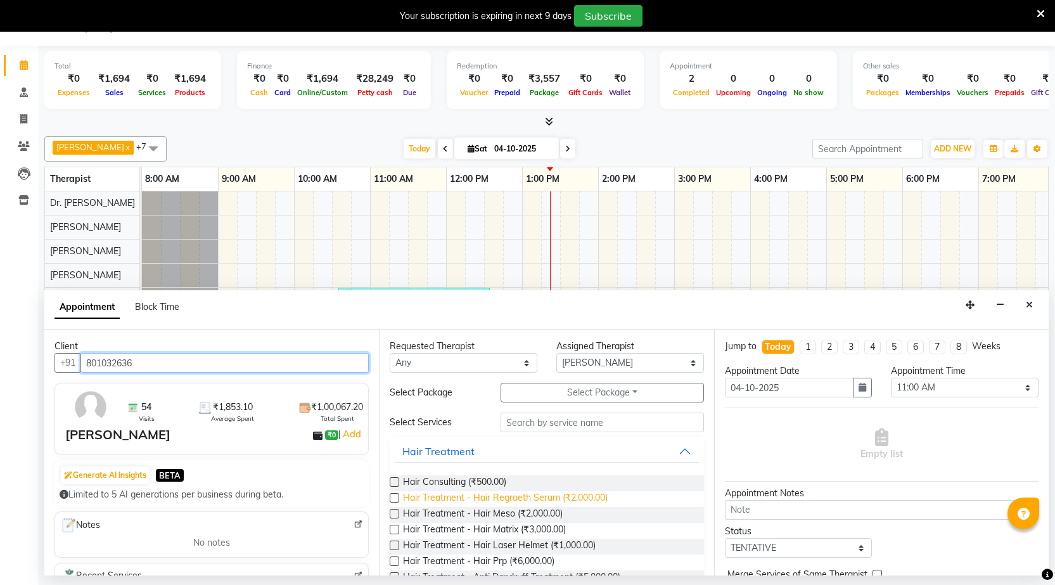
scroll to position [349, 0]
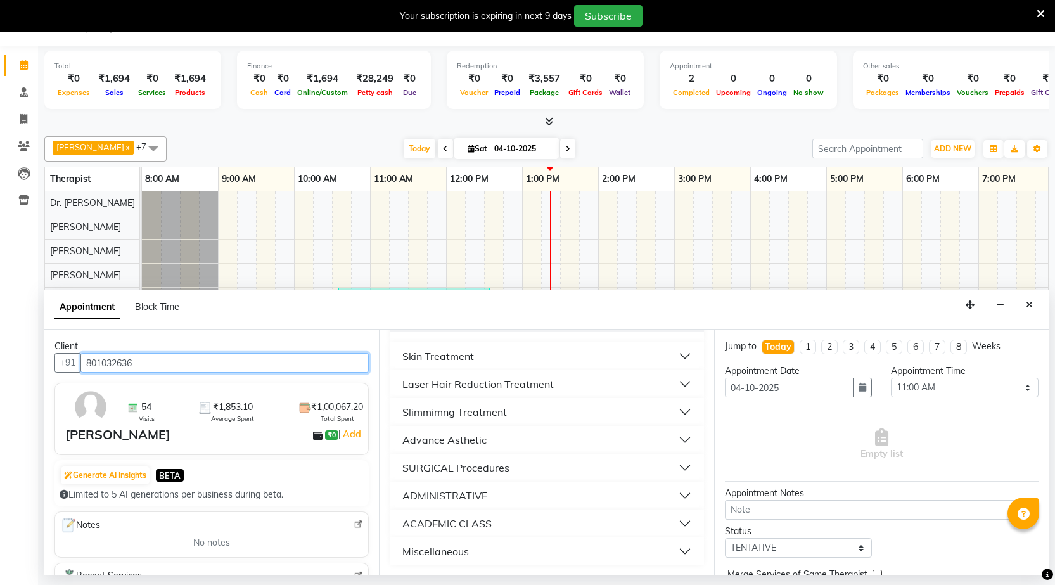
type input "801032636"
click at [562, 415] on button "Slimmimng Treatment" at bounding box center [546, 411] width 303 height 23
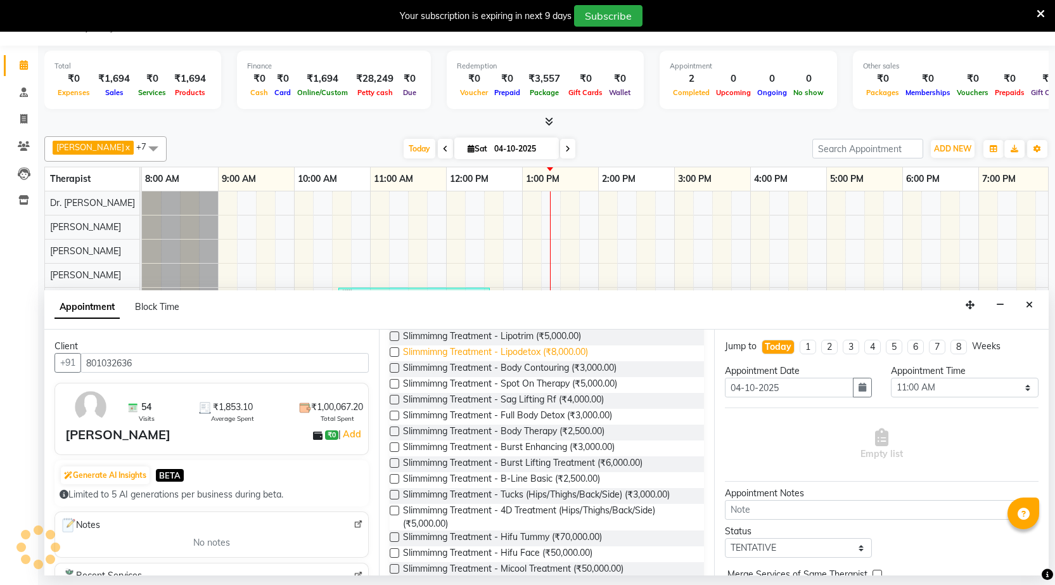
scroll to position [666, 0]
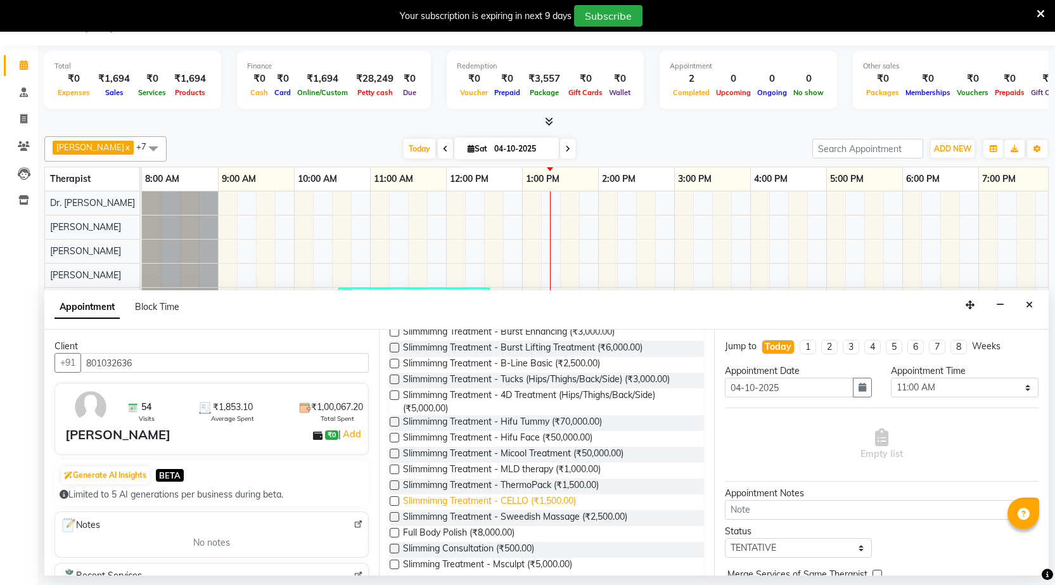
click at [524, 499] on span "Slimmimng Treatment - CELLO (₹1,500.00)" at bounding box center [489, 502] width 173 height 16
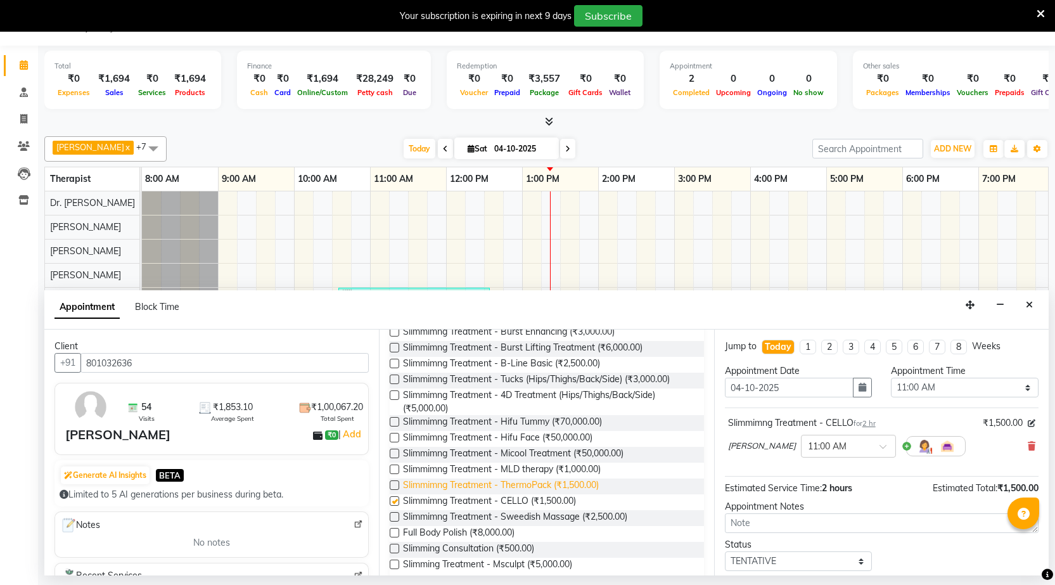
checkbox input "false"
click at [530, 470] on span "Slimmimng Treatment - MLD therapy (₹1,000.00)" at bounding box center [502, 470] width 198 height 16
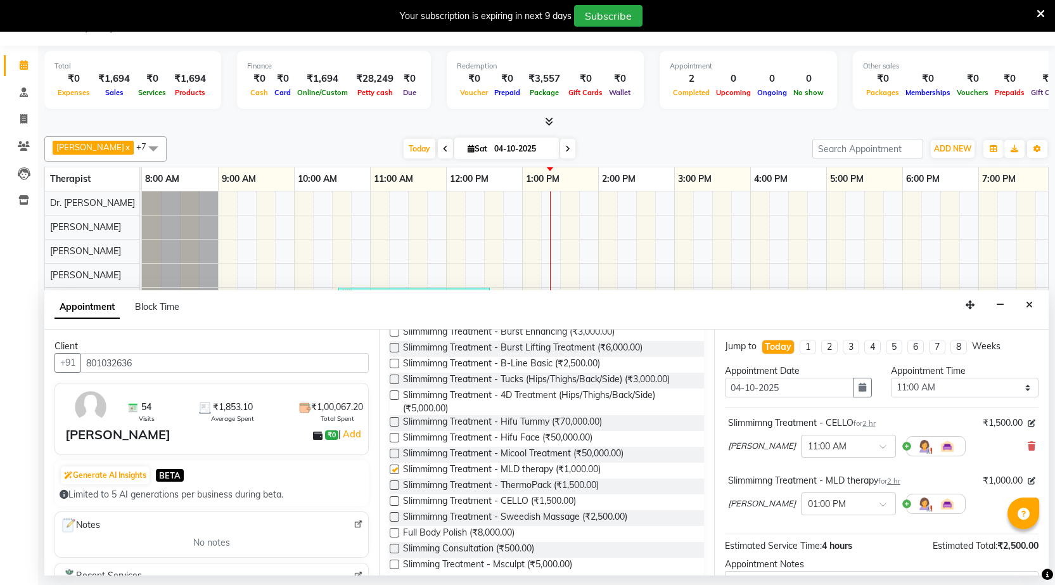
checkbox input "false"
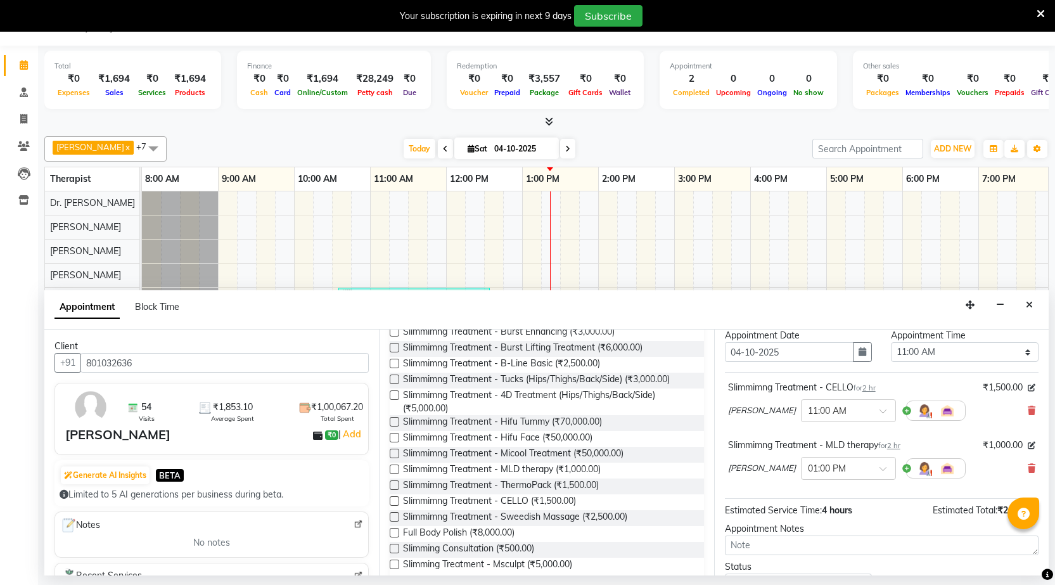
scroll to position [133, 0]
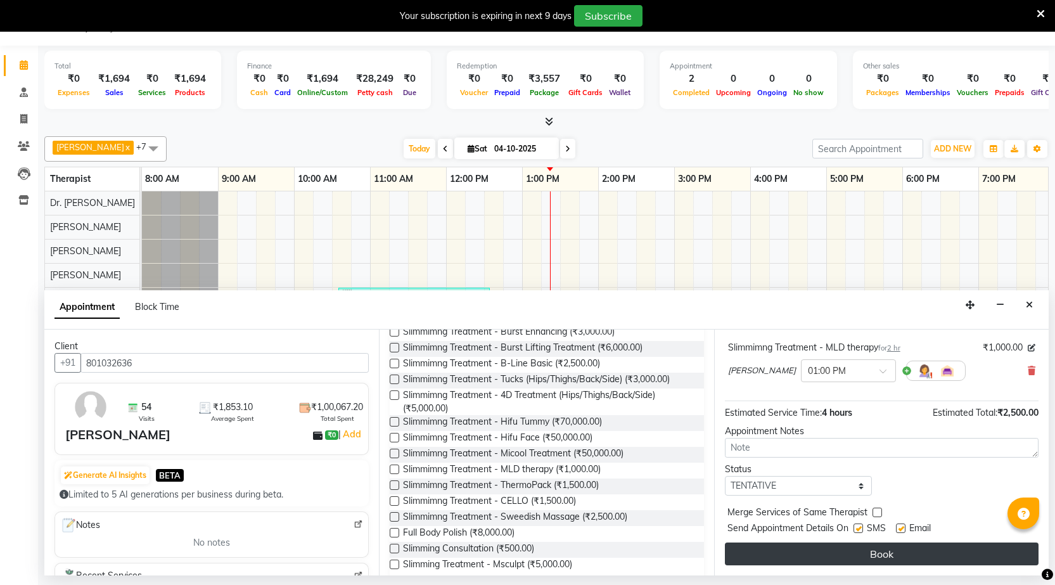
click at [876, 558] on button "Book" at bounding box center [882, 553] width 314 height 23
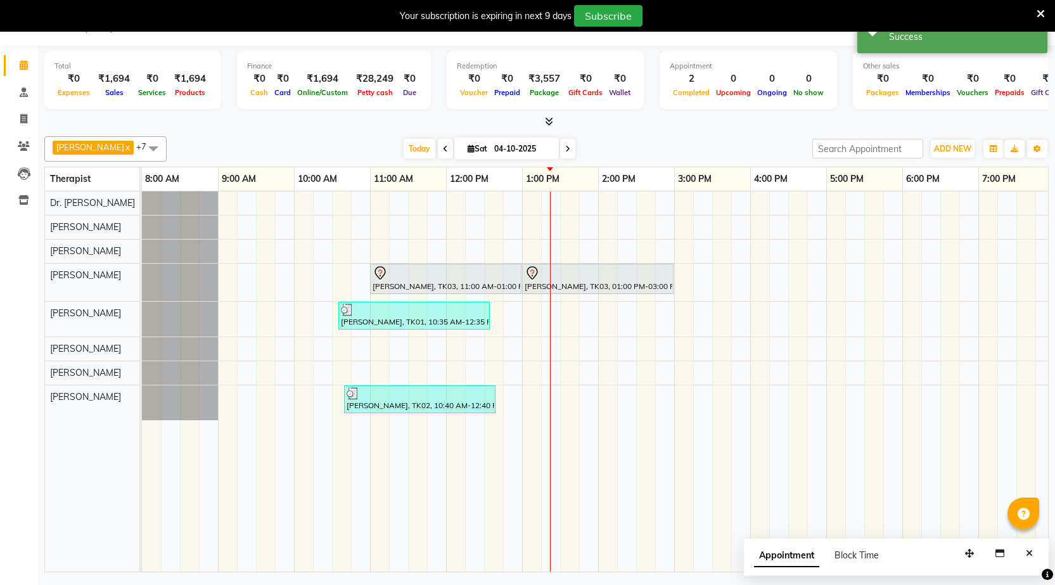
scroll to position [0, 0]
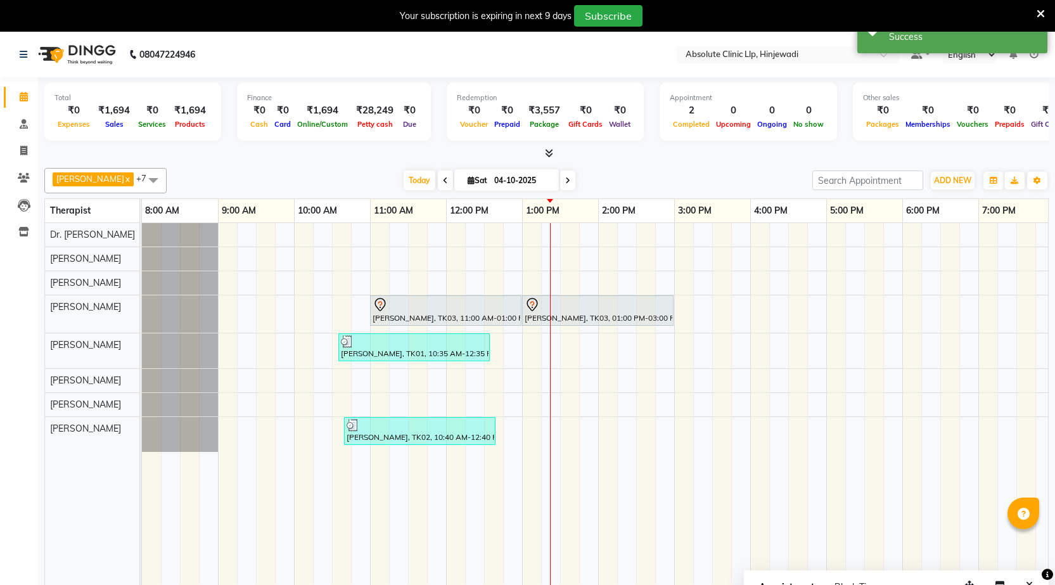
click at [382, 376] on div "[PERSON_NAME], TK03, 11:00 AM-01:00 PM, Slimmimng Treatment - CELLO [PERSON_NAM…" at bounding box center [636, 413] width 988 height 380
select select "41460"
select select "tentative"
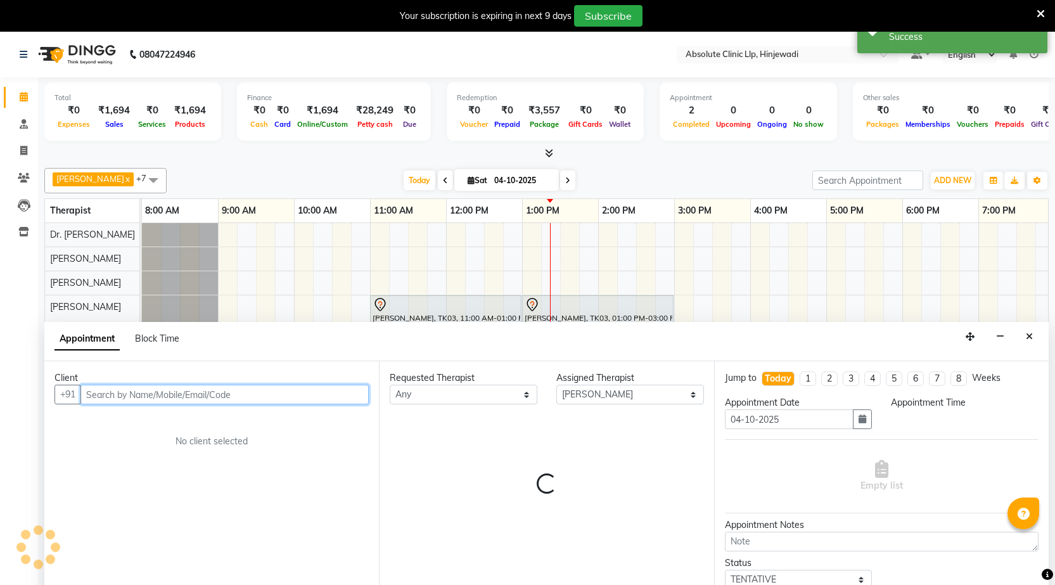
scroll to position [32, 0]
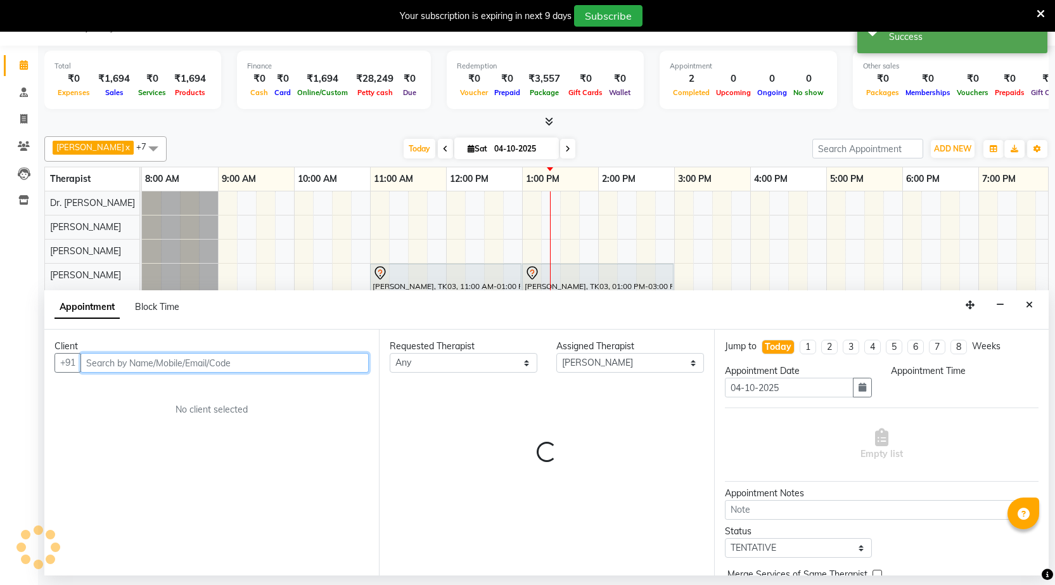
select select "660"
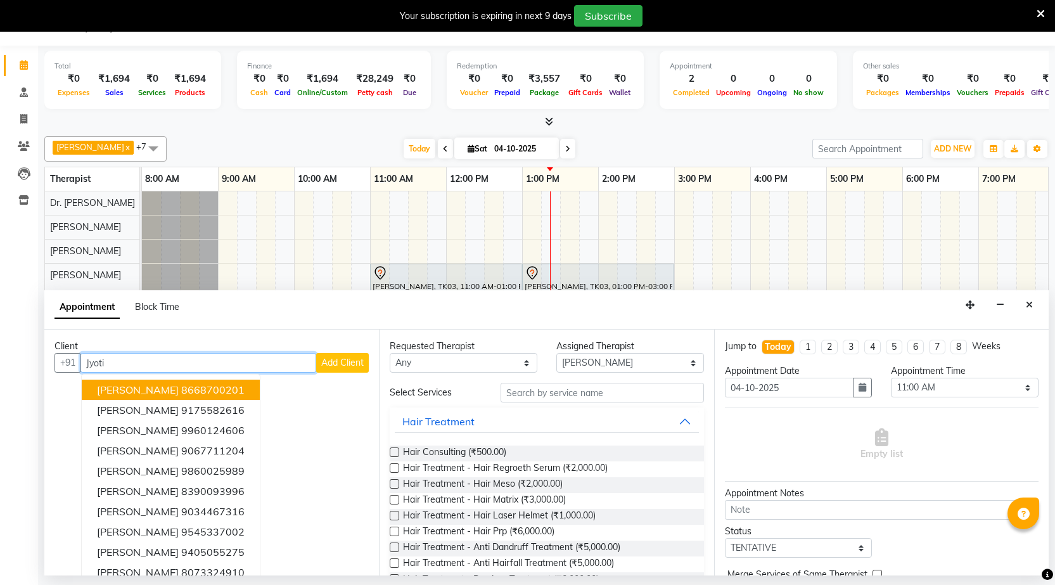
click at [181, 386] on ngb-highlight "8668700201" at bounding box center [212, 389] width 63 height 13
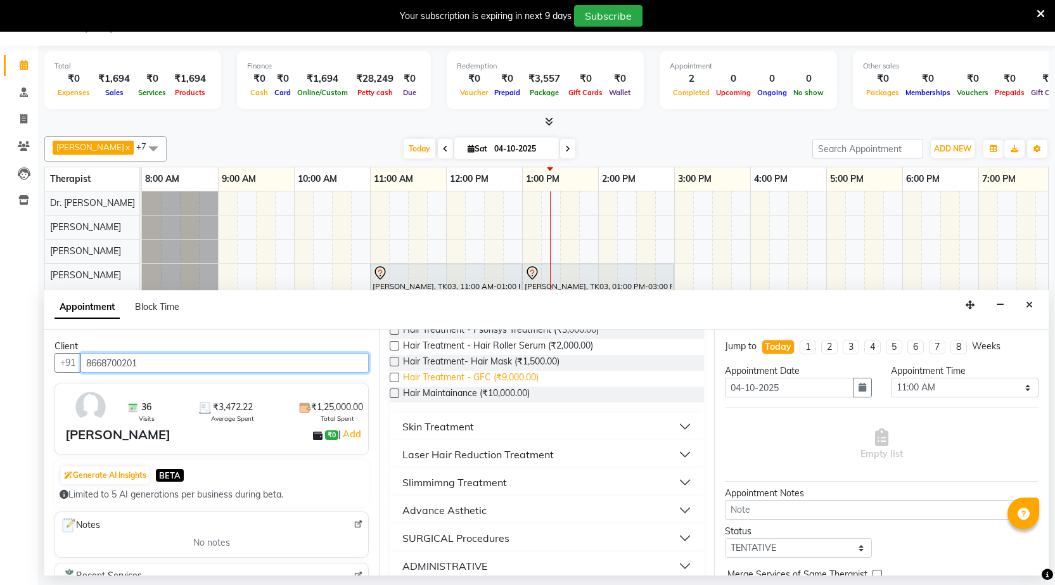
scroll to position [349, 0]
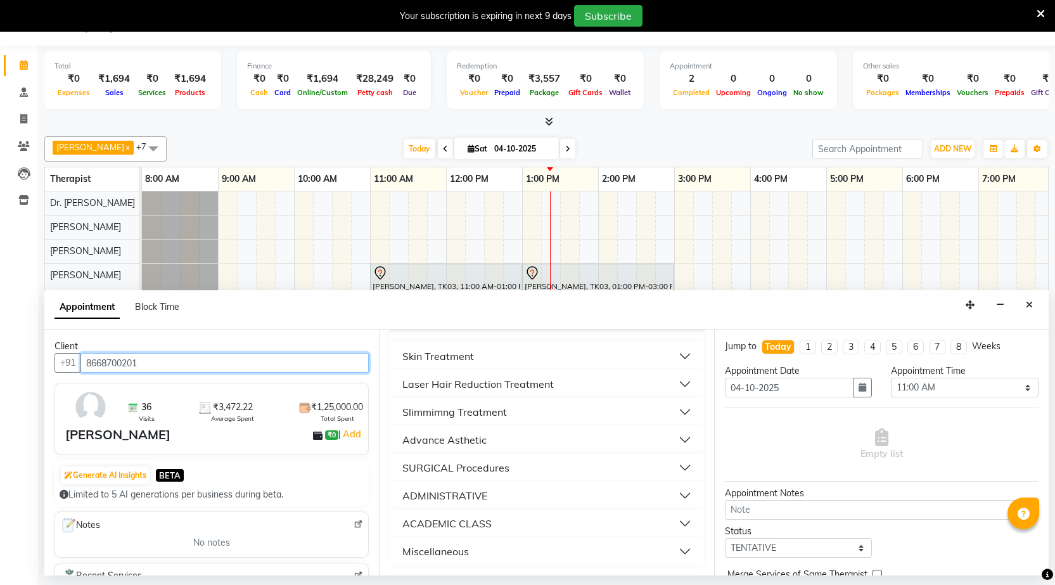
type input "8668700201"
click at [516, 412] on button "Slimmimng Treatment" at bounding box center [546, 411] width 303 height 23
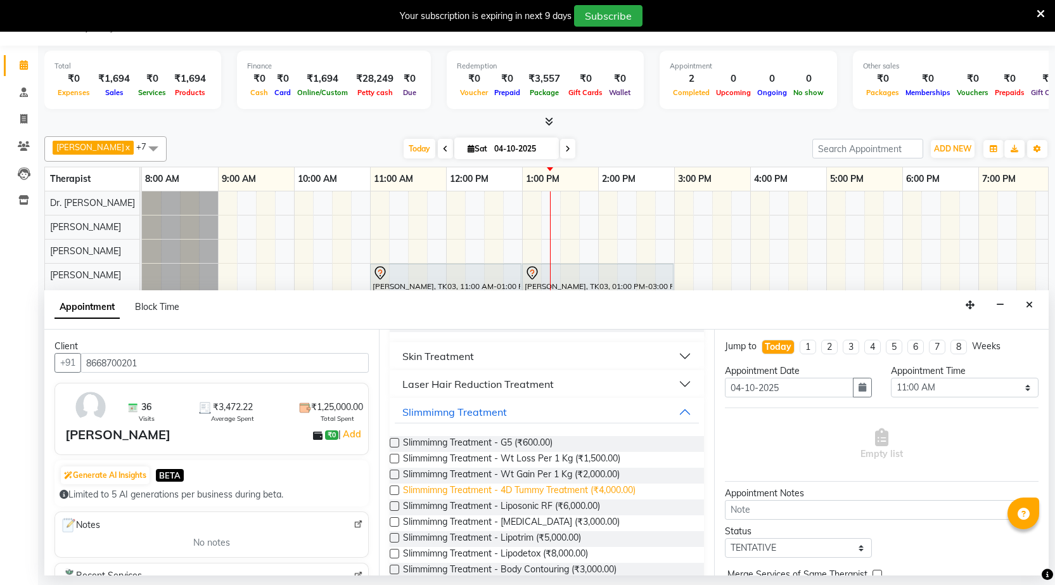
click at [543, 490] on span "Slimmimng Treatment - 4D Tummy Treatment (₹4,000.00)" at bounding box center [519, 491] width 232 height 16
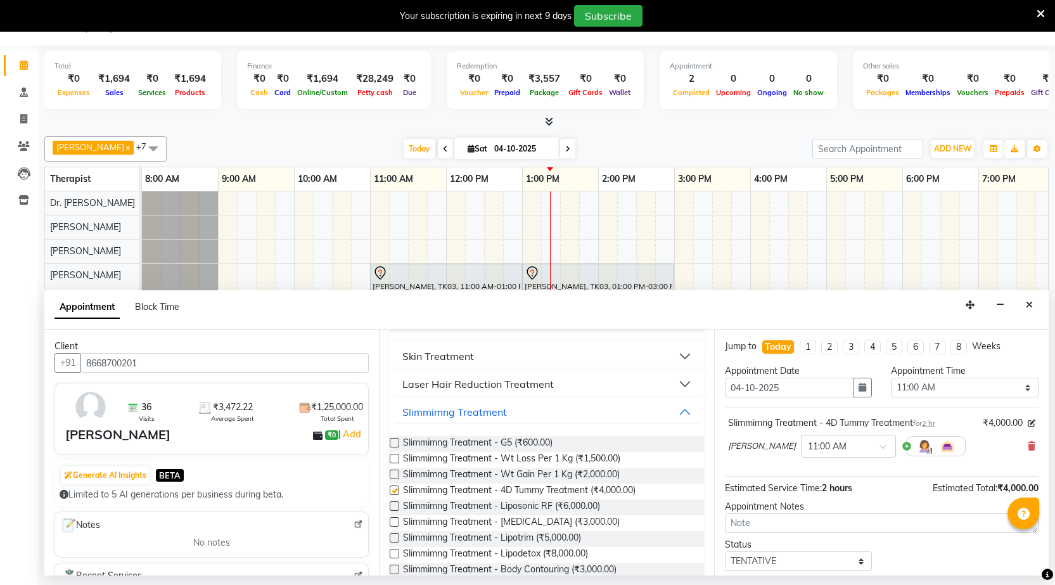
checkbox input "false"
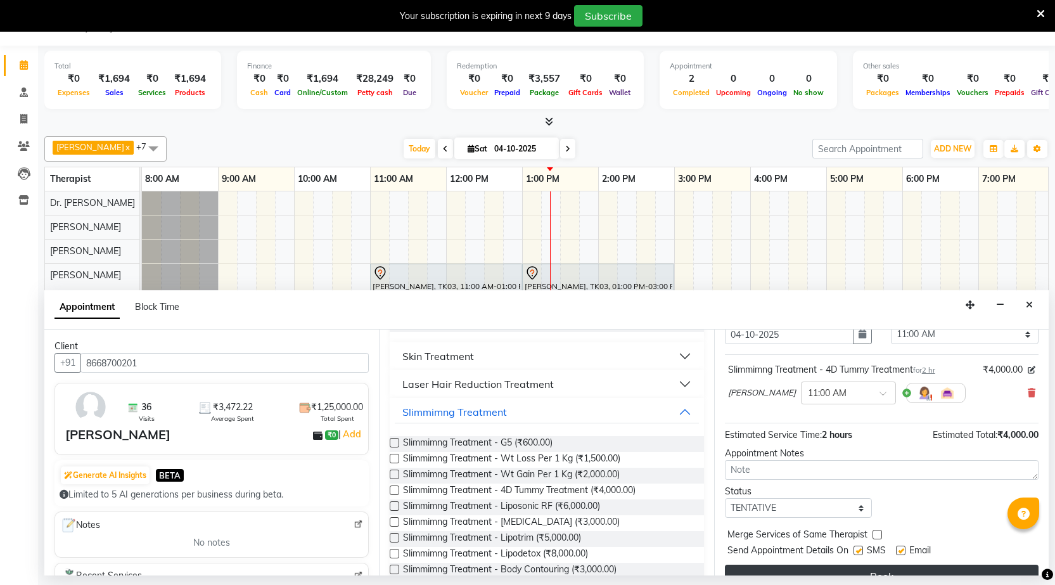
scroll to position [75, 0]
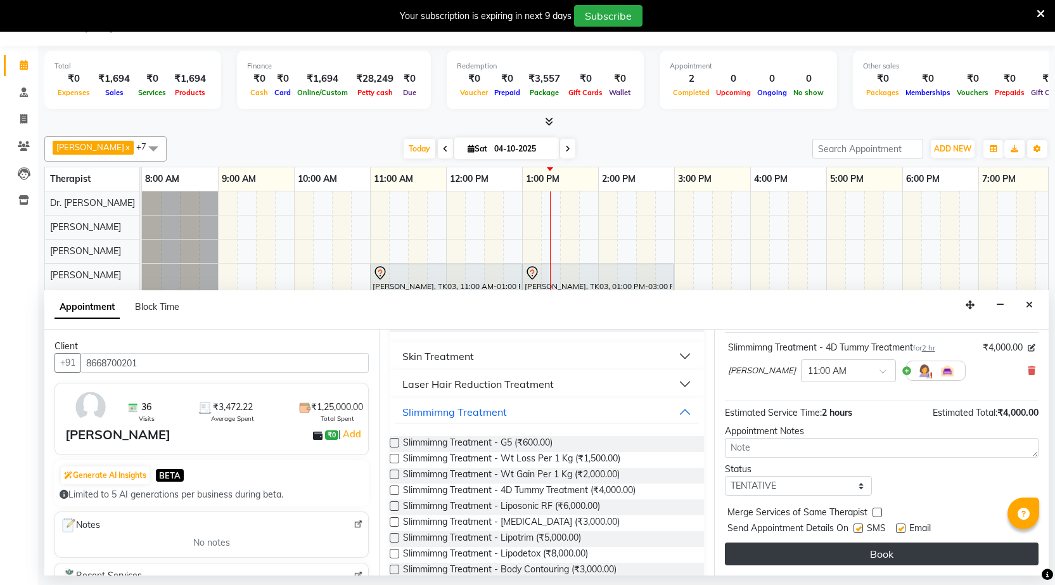
click at [865, 559] on button "Book" at bounding box center [882, 553] width 314 height 23
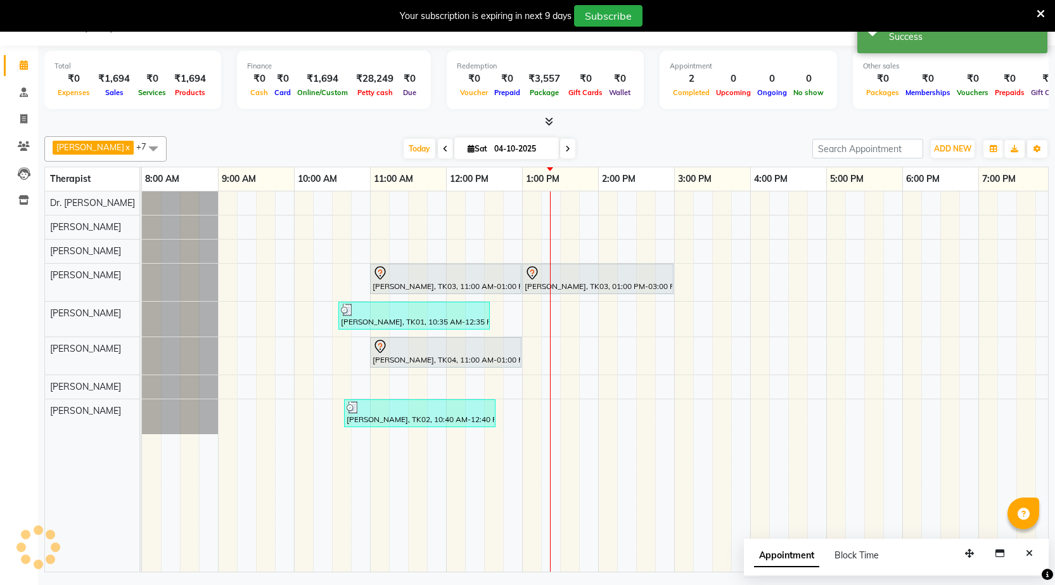
scroll to position [0, 0]
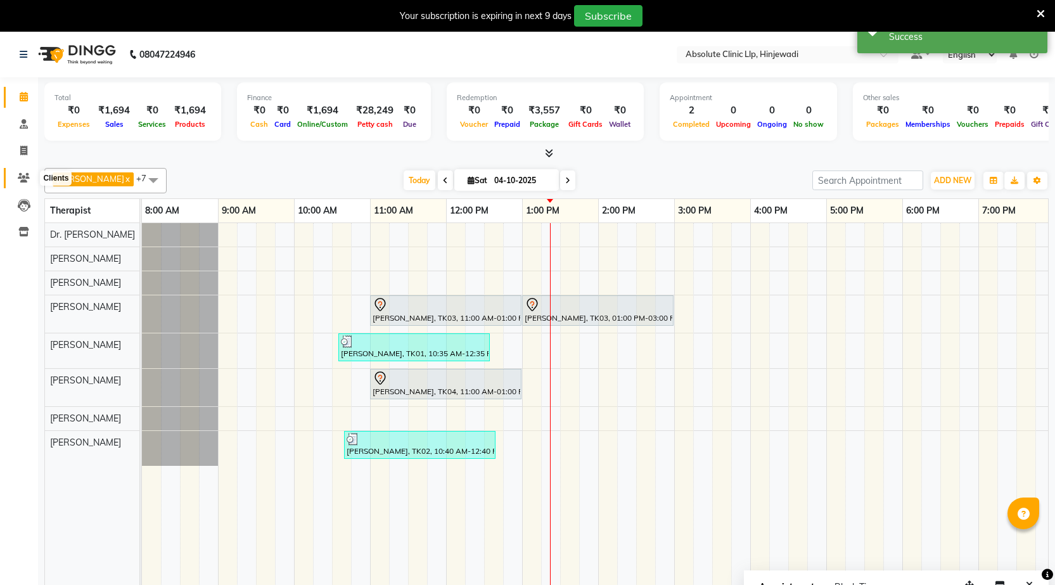
click at [25, 175] on icon at bounding box center [24, 178] width 12 height 10
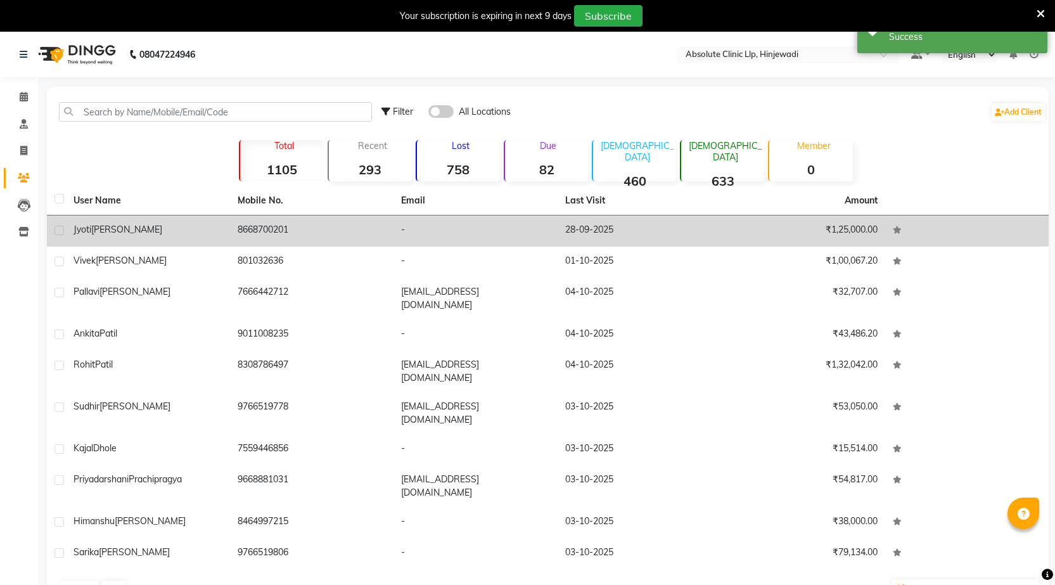
click at [128, 226] on span "[PERSON_NAME]" at bounding box center [126, 229] width 71 height 11
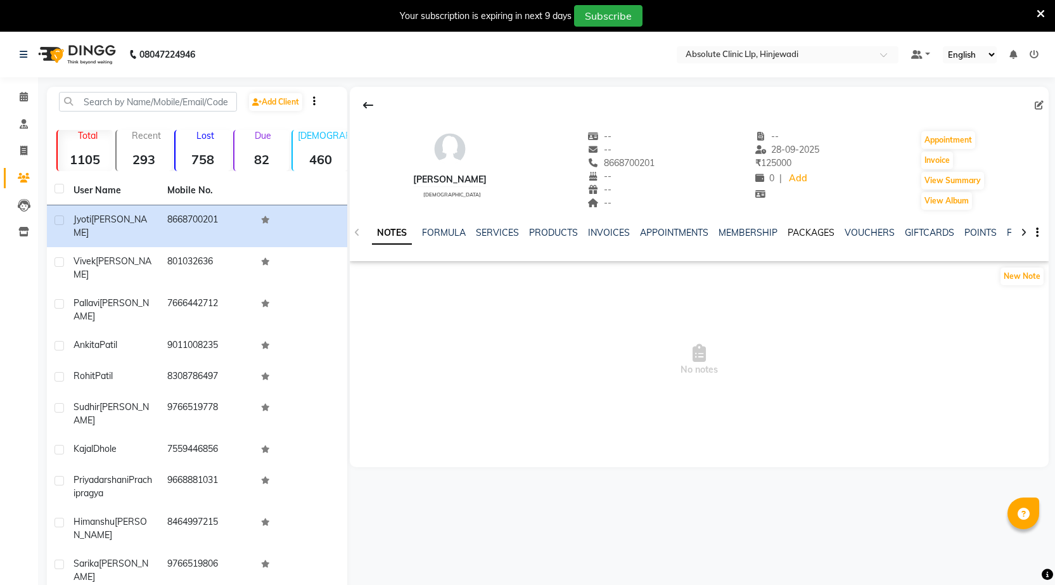
click at [817, 234] on link "PACKAGES" at bounding box center [810, 232] width 47 height 11
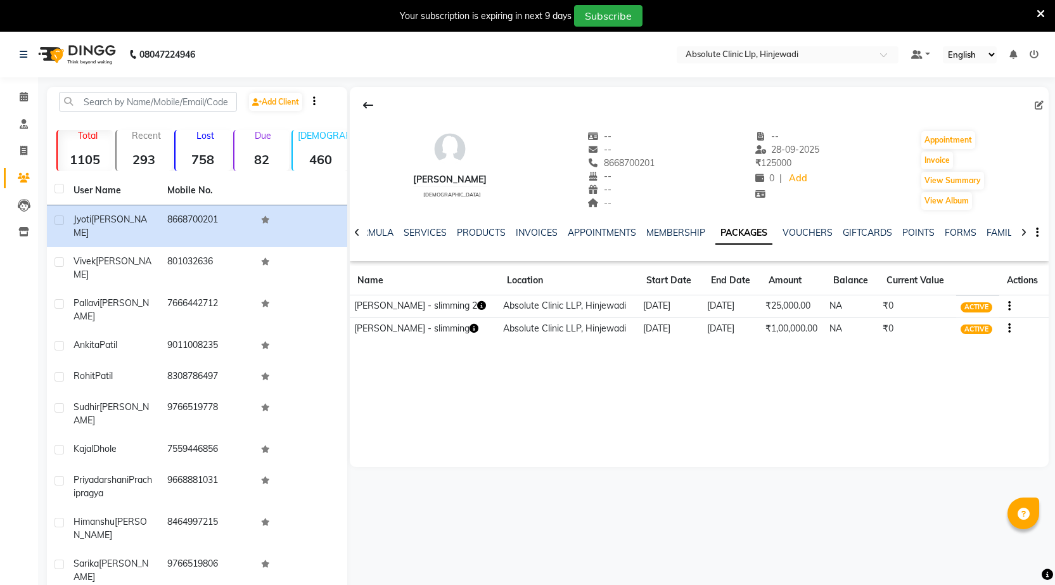
click at [469, 328] on icon "button" at bounding box center [473, 328] width 9 height 9
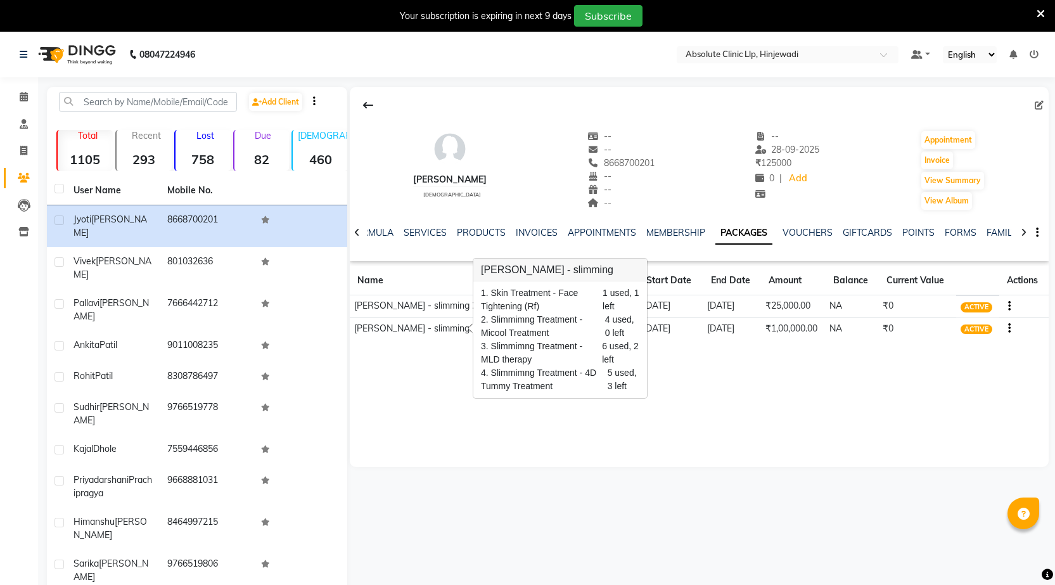
click at [447, 385] on div "[PERSON_NAME] [DEMOGRAPHIC_DATA] -- -- 8668700201 -- -- -- -- [DATE] ₹ 125000 0…" at bounding box center [699, 277] width 699 height 380
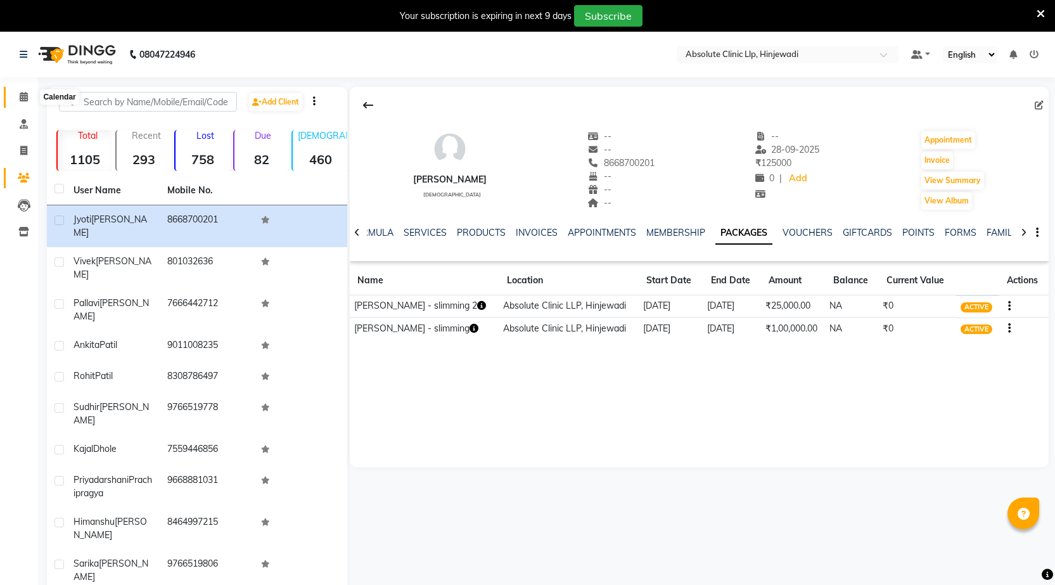
click at [23, 97] on icon at bounding box center [24, 97] width 8 height 10
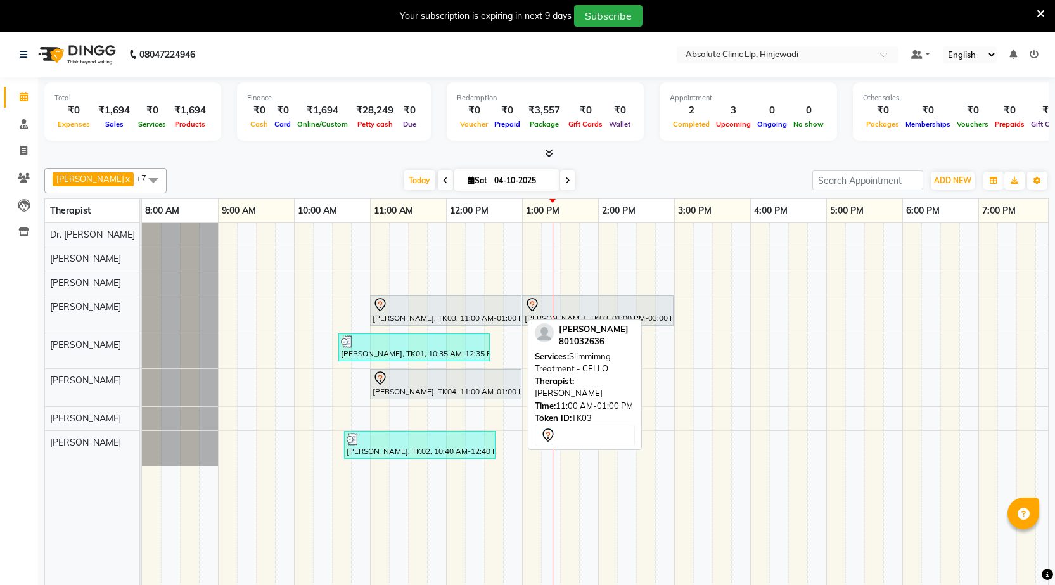
click at [423, 314] on div "[PERSON_NAME], TK03, 11:00 AM-01:00 PM, Slimmimng Treatment - CELLO" at bounding box center [445, 310] width 149 height 27
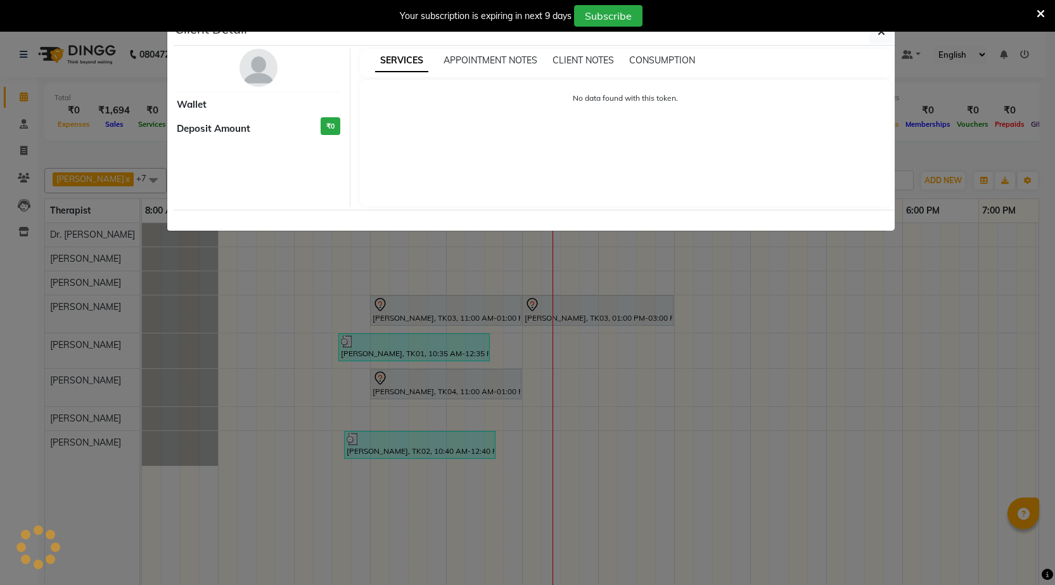
select select "7"
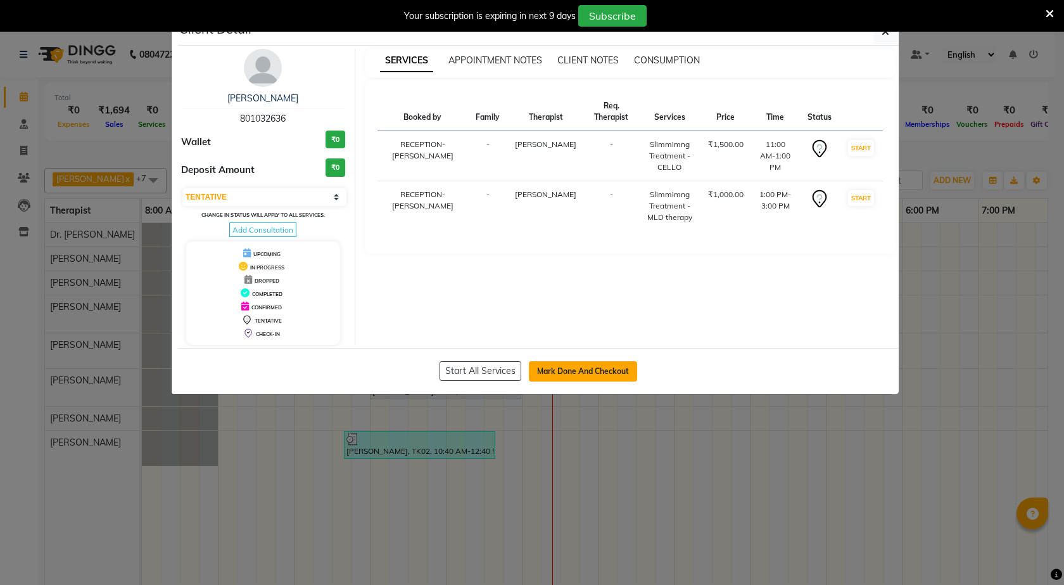
click at [562, 370] on button "Mark Done And Checkout" at bounding box center [583, 371] width 108 height 20
select select "service"
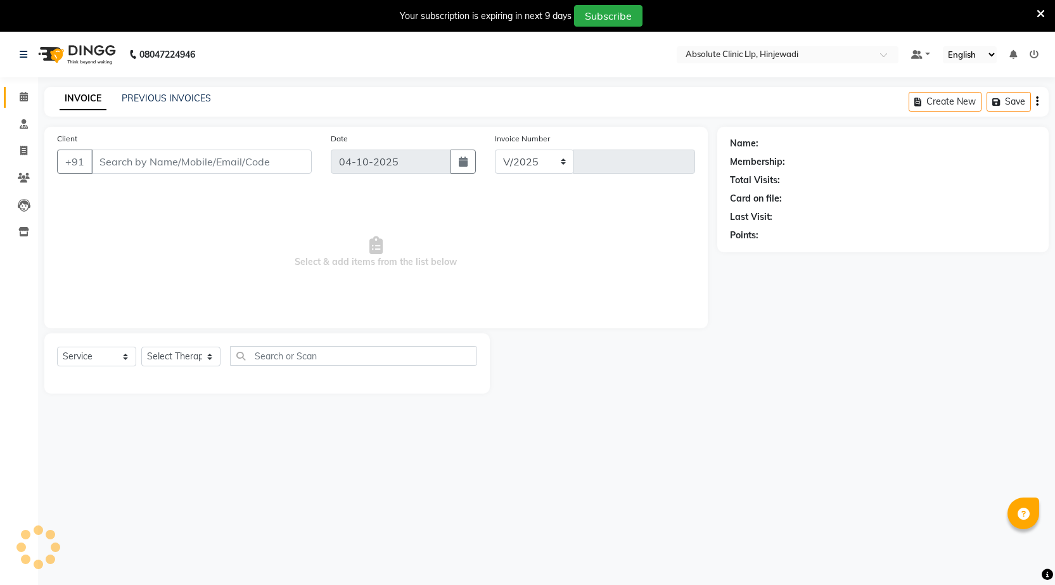
select select "5113"
type input "2615"
type input "801032636"
select select "32608"
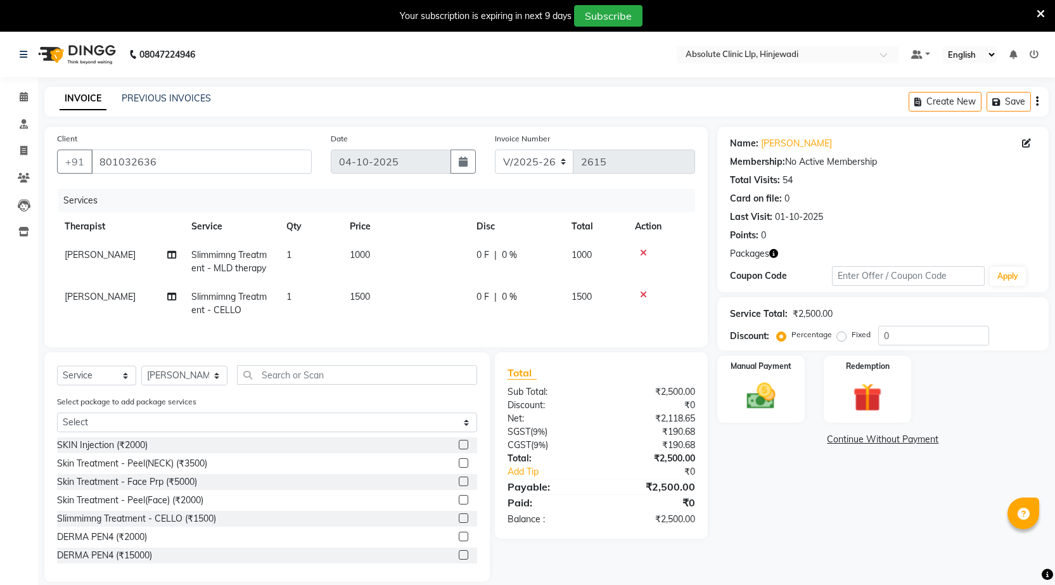
click at [509, 302] on span "0 %" at bounding box center [509, 296] width 15 height 13
select select "32608"
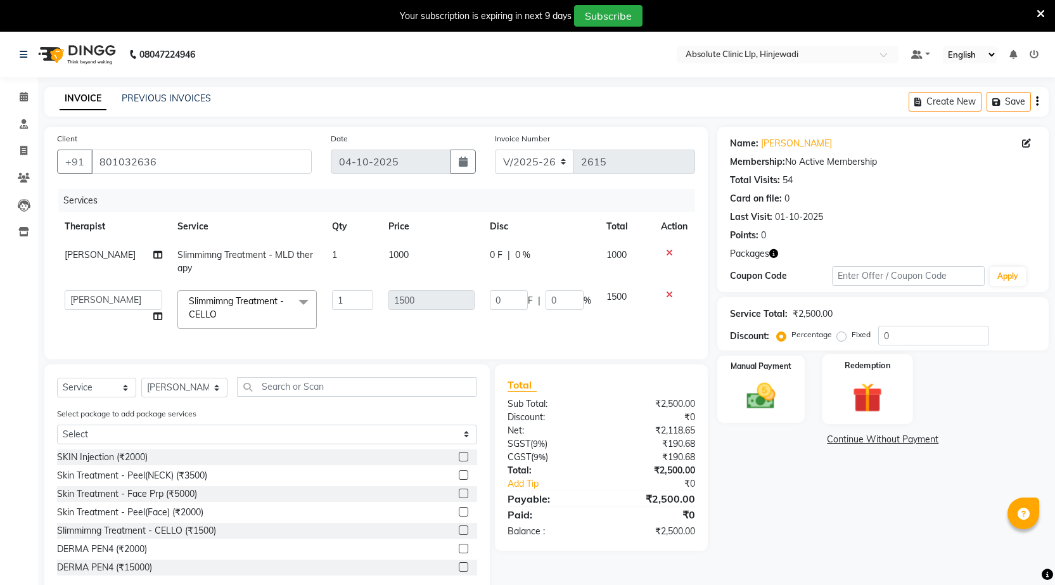
click at [883, 393] on img at bounding box center [867, 397] width 49 height 37
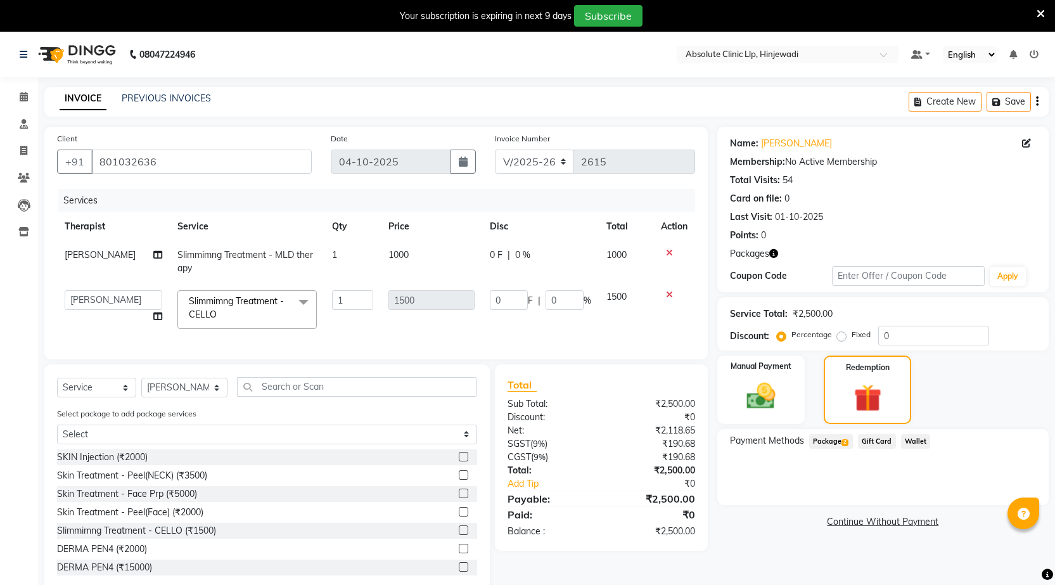
click at [830, 435] on span "Package 2" at bounding box center [831, 441] width 44 height 15
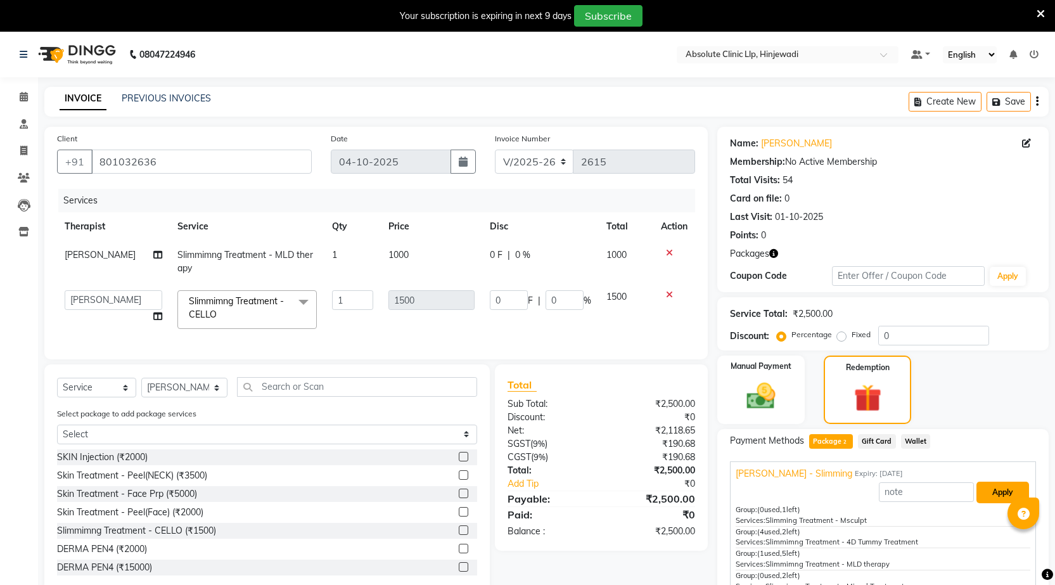
click at [982, 502] on button "Apply" at bounding box center [1002, 492] width 53 height 22
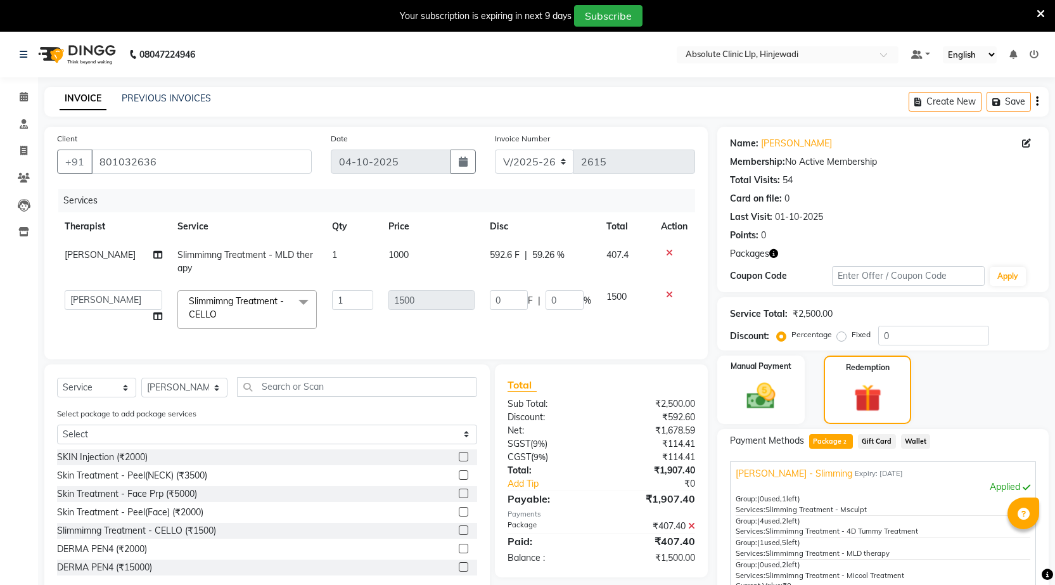
scroll to position [139, 0]
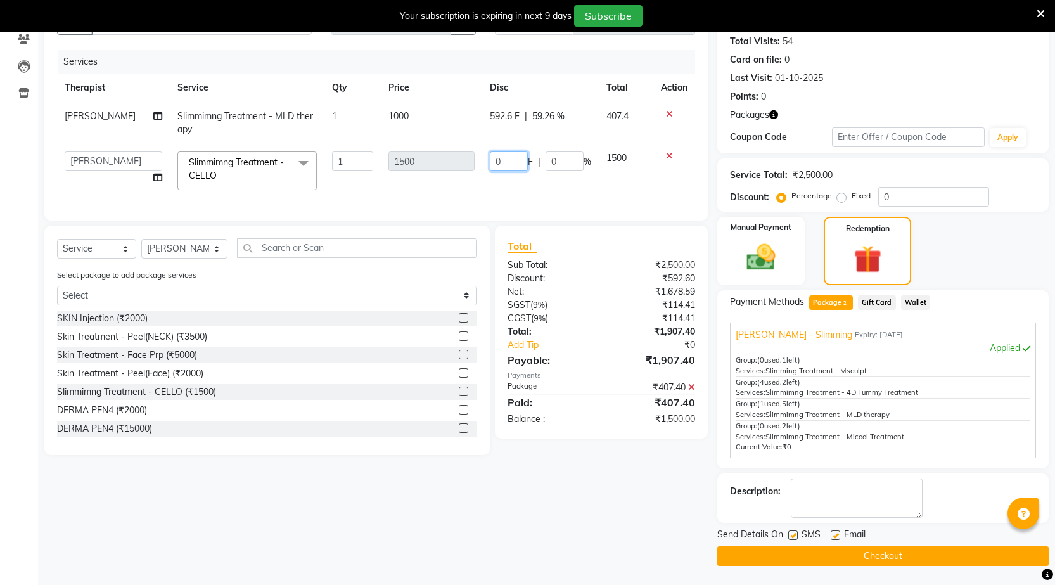
click at [514, 162] on input "0" at bounding box center [509, 161] width 38 height 20
type input "1500"
click at [520, 193] on div "Services Therapist Service Qty Price Disc Total Action [PERSON_NAME] Slimmimng …" at bounding box center [376, 129] width 638 height 158
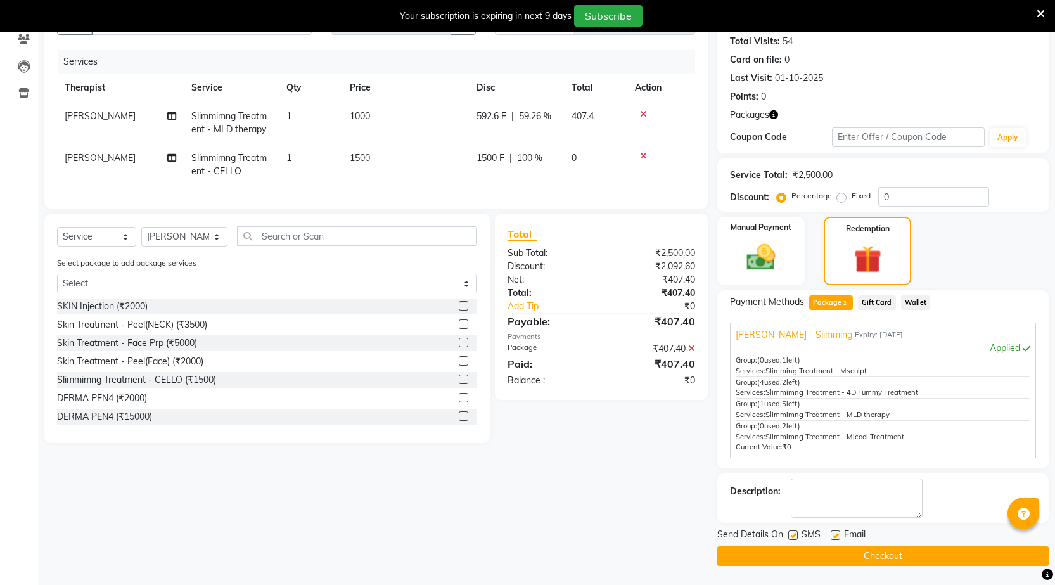
click at [900, 556] on button "Checkout" at bounding box center [882, 556] width 331 height 20
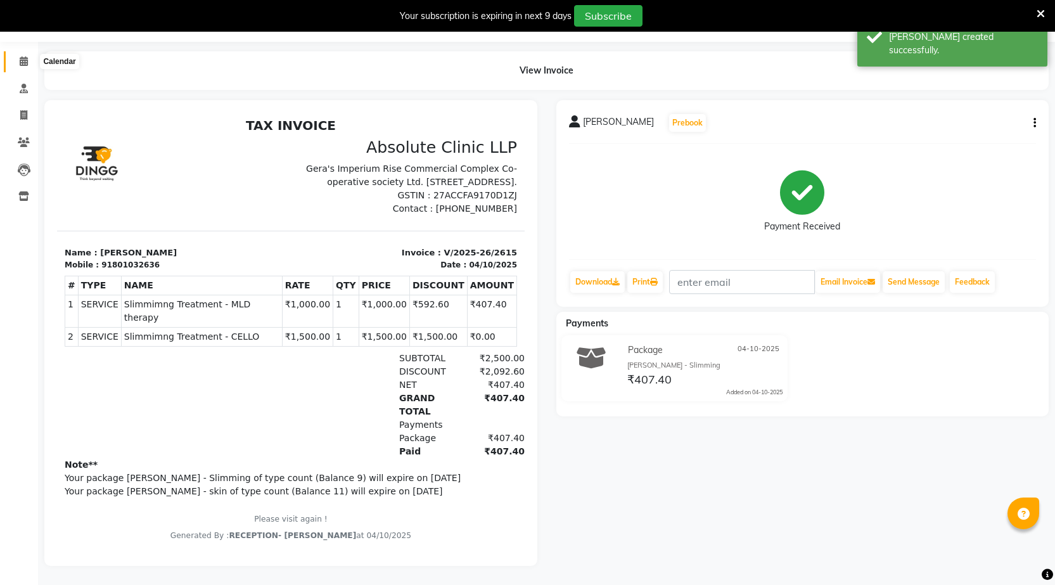
click at [27, 56] on icon at bounding box center [24, 61] width 8 height 10
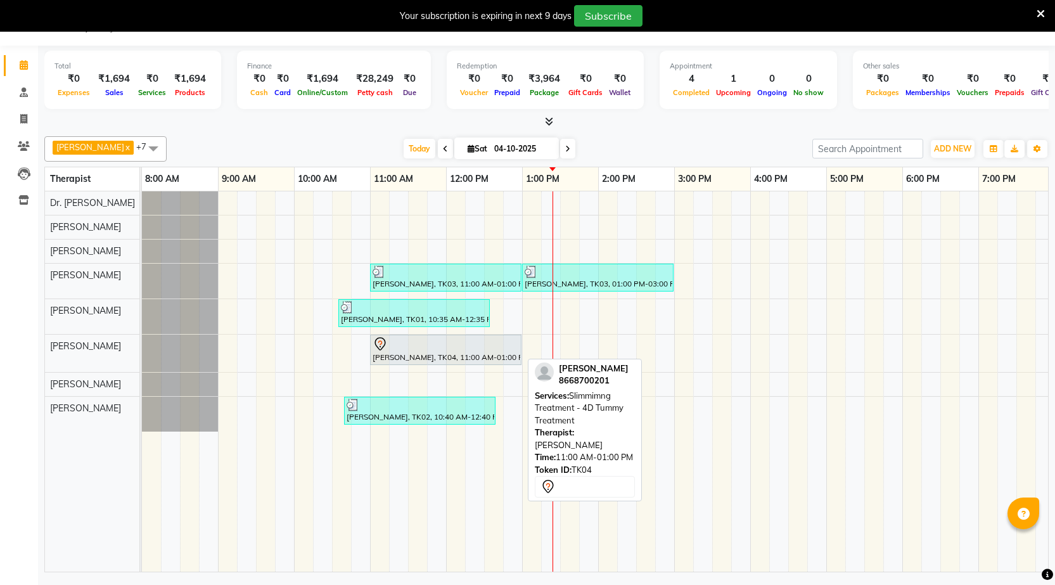
click at [425, 348] on div at bounding box center [445, 343] width 146 height 15
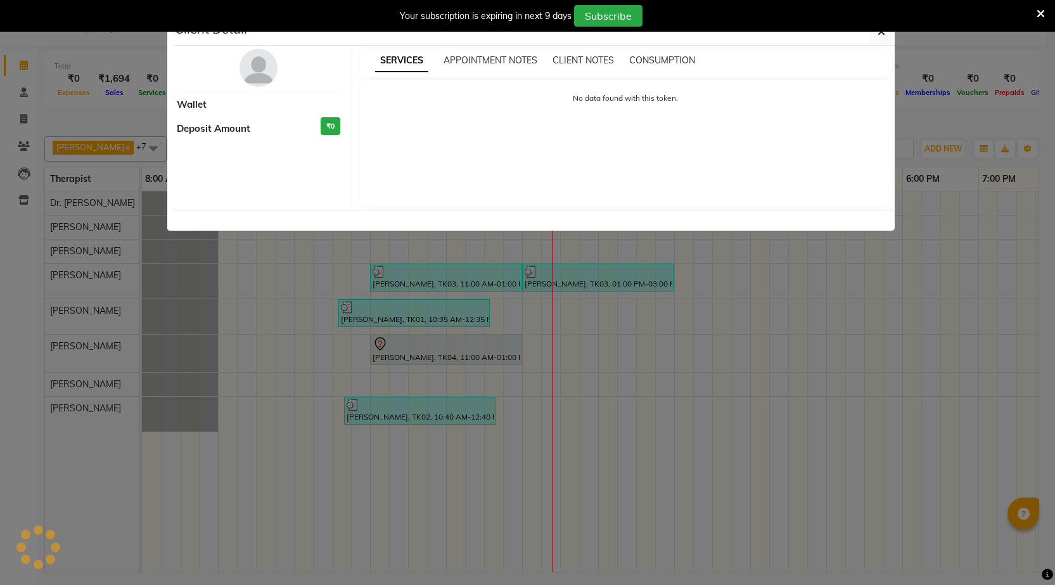
select select "7"
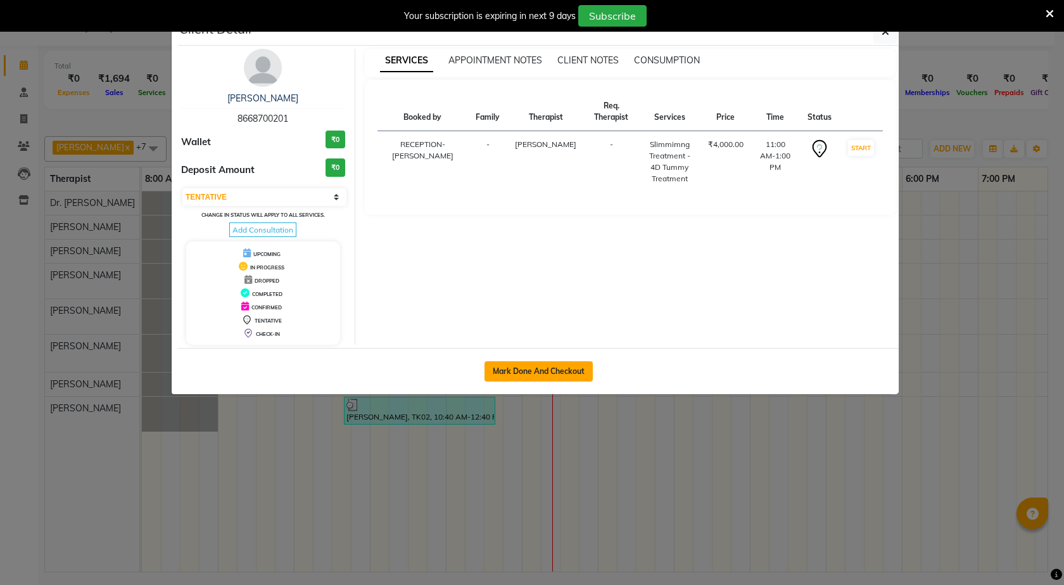
click at [547, 375] on button "Mark Done And Checkout" at bounding box center [539, 371] width 108 height 20
select select "service"
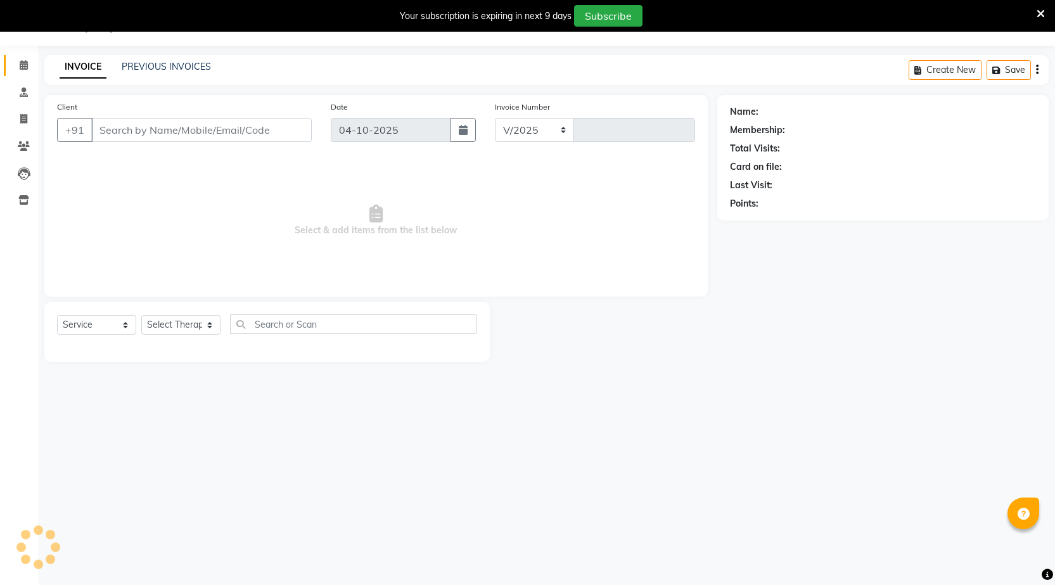
select select "5113"
type input "2616"
type input "8668700201"
select select "41460"
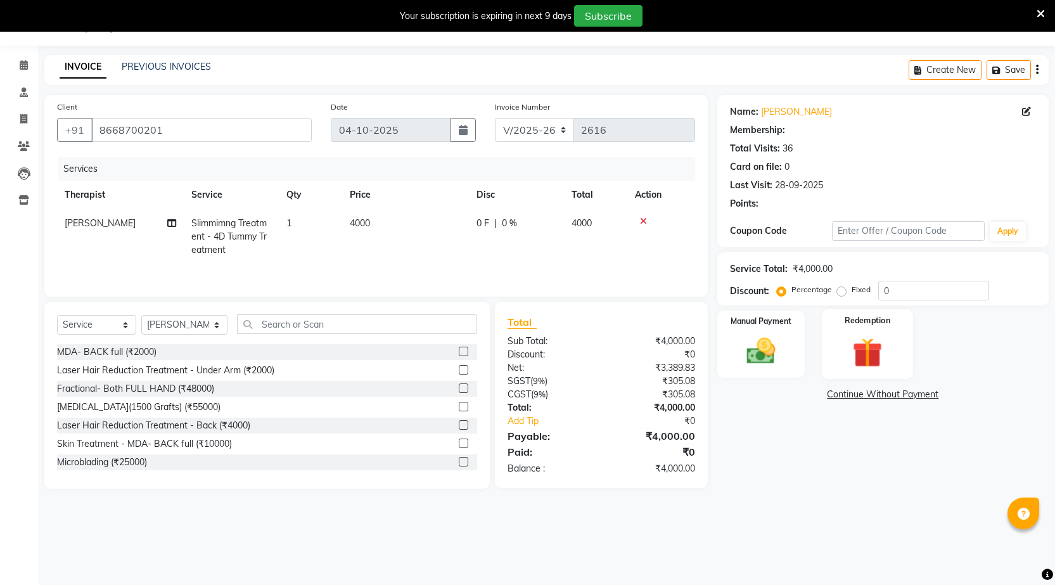
click at [844, 366] on img at bounding box center [867, 352] width 49 height 37
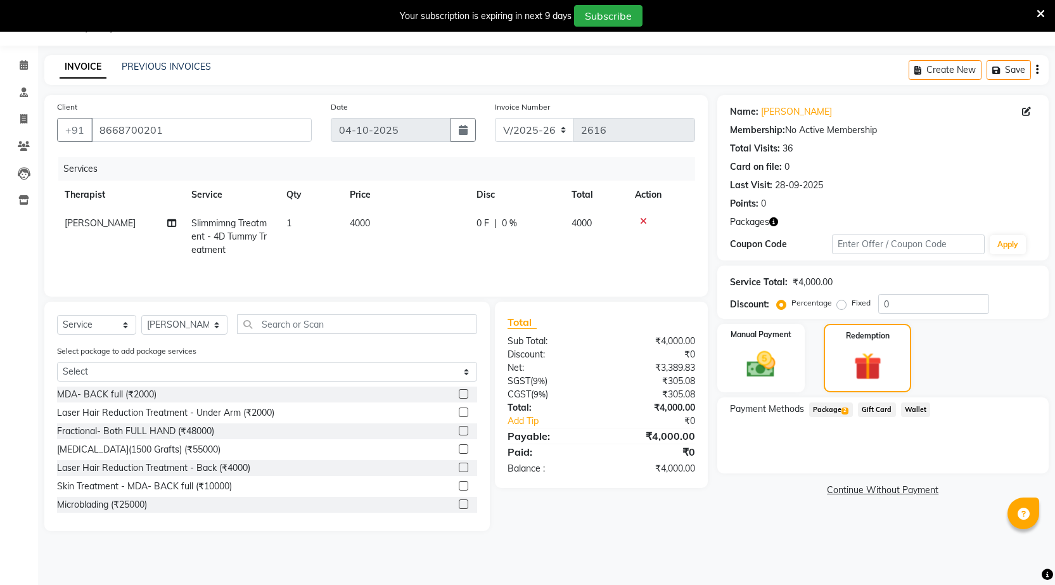
click at [844, 414] on span "2" at bounding box center [844, 411] width 7 height 8
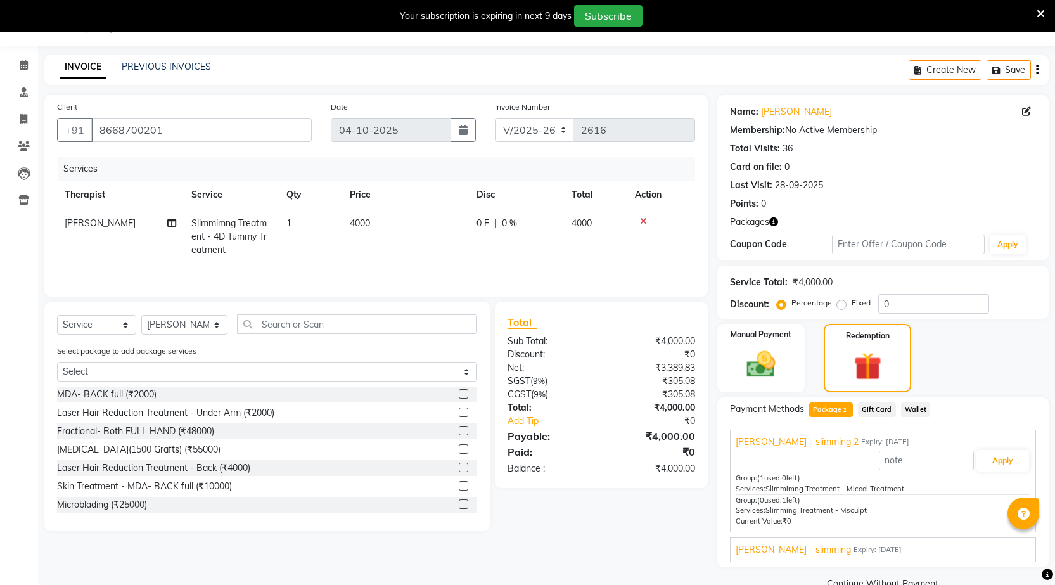
click at [957, 550] on div "[PERSON_NAME] - slimming Expiry: [DATE]" at bounding box center [882, 549] width 295 height 13
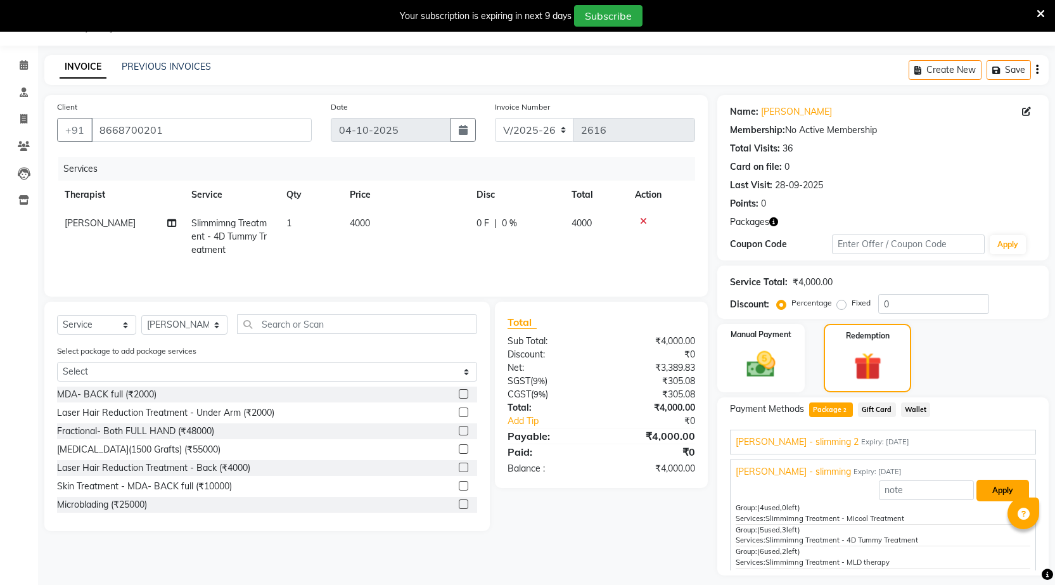
click at [1011, 483] on button "Apply" at bounding box center [1002, 491] width 53 height 22
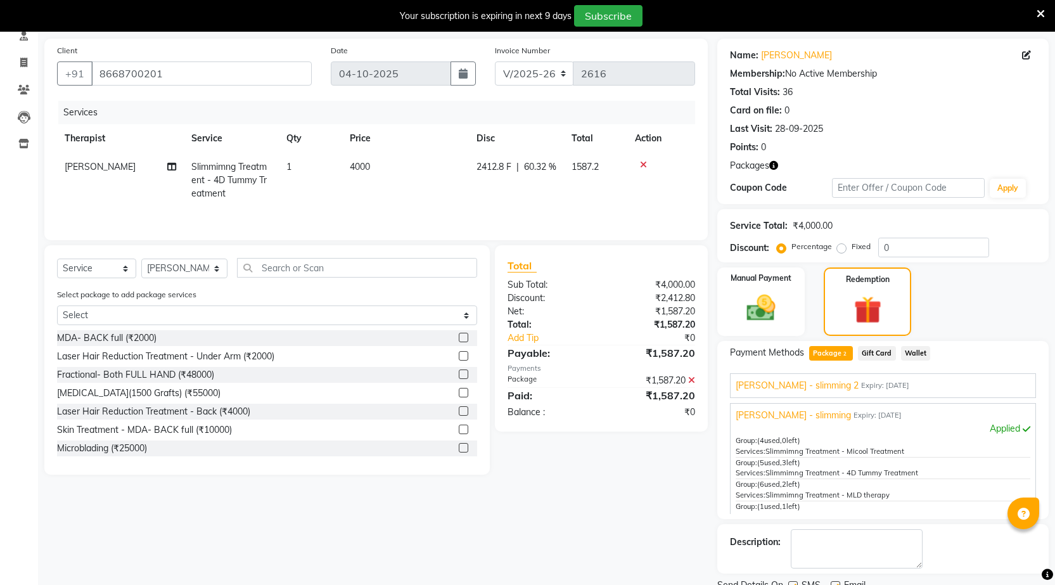
scroll to position [139, 0]
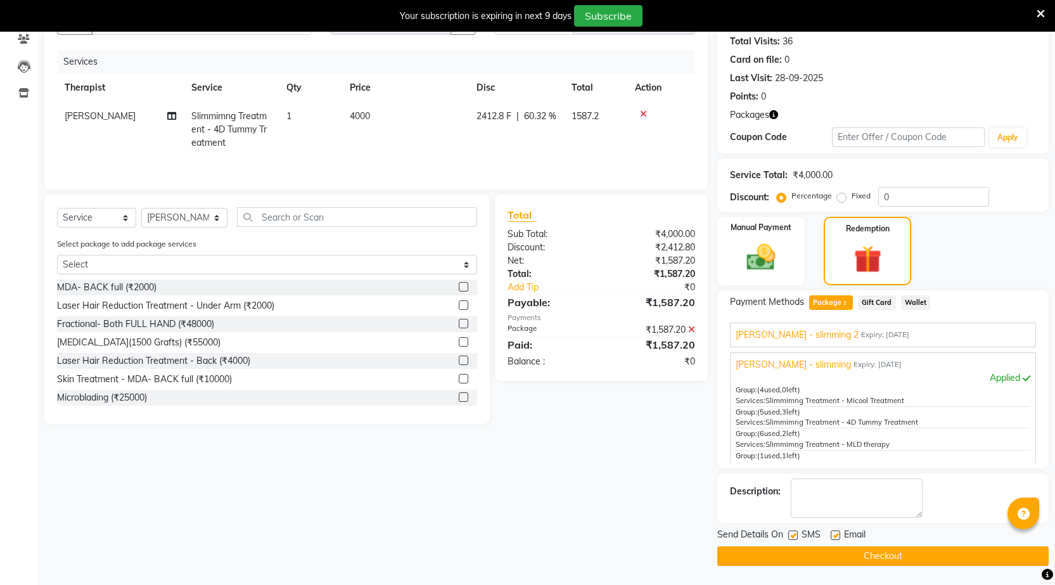
click at [899, 558] on button "Checkout" at bounding box center [882, 556] width 331 height 20
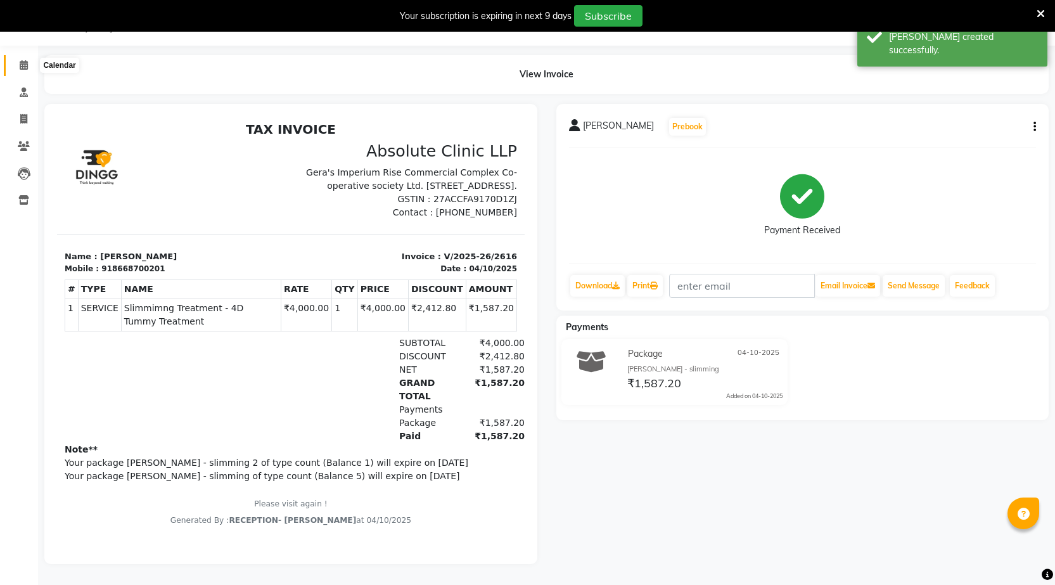
click at [26, 60] on icon at bounding box center [24, 65] width 8 height 10
